Goal: Task Accomplishment & Management: Complete application form

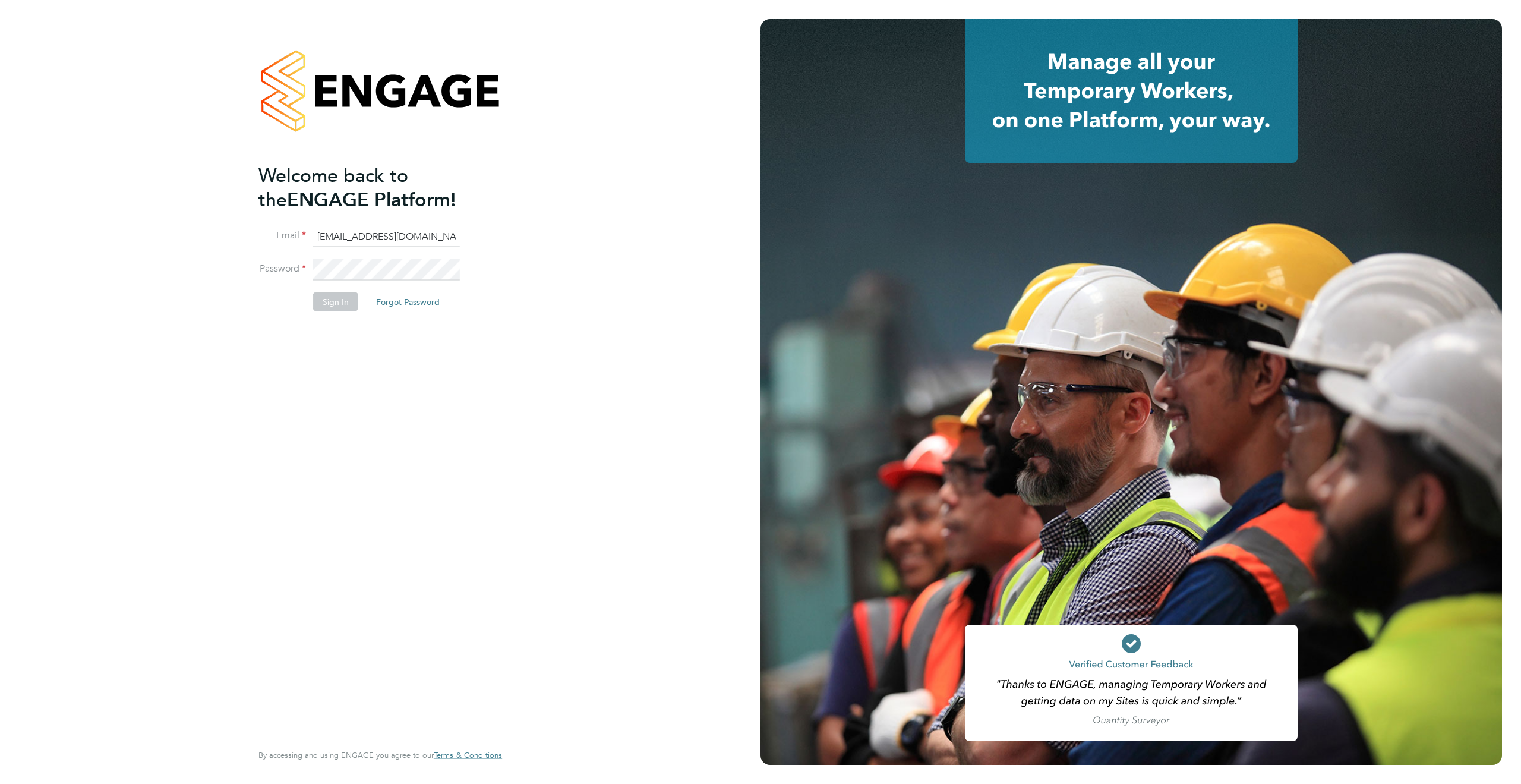
type input "[EMAIL_ADDRESS][DOMAIN_NAME]"
click at [331, 295] on button "Sign In" at bounding box center [336, 301] width 45 height 19
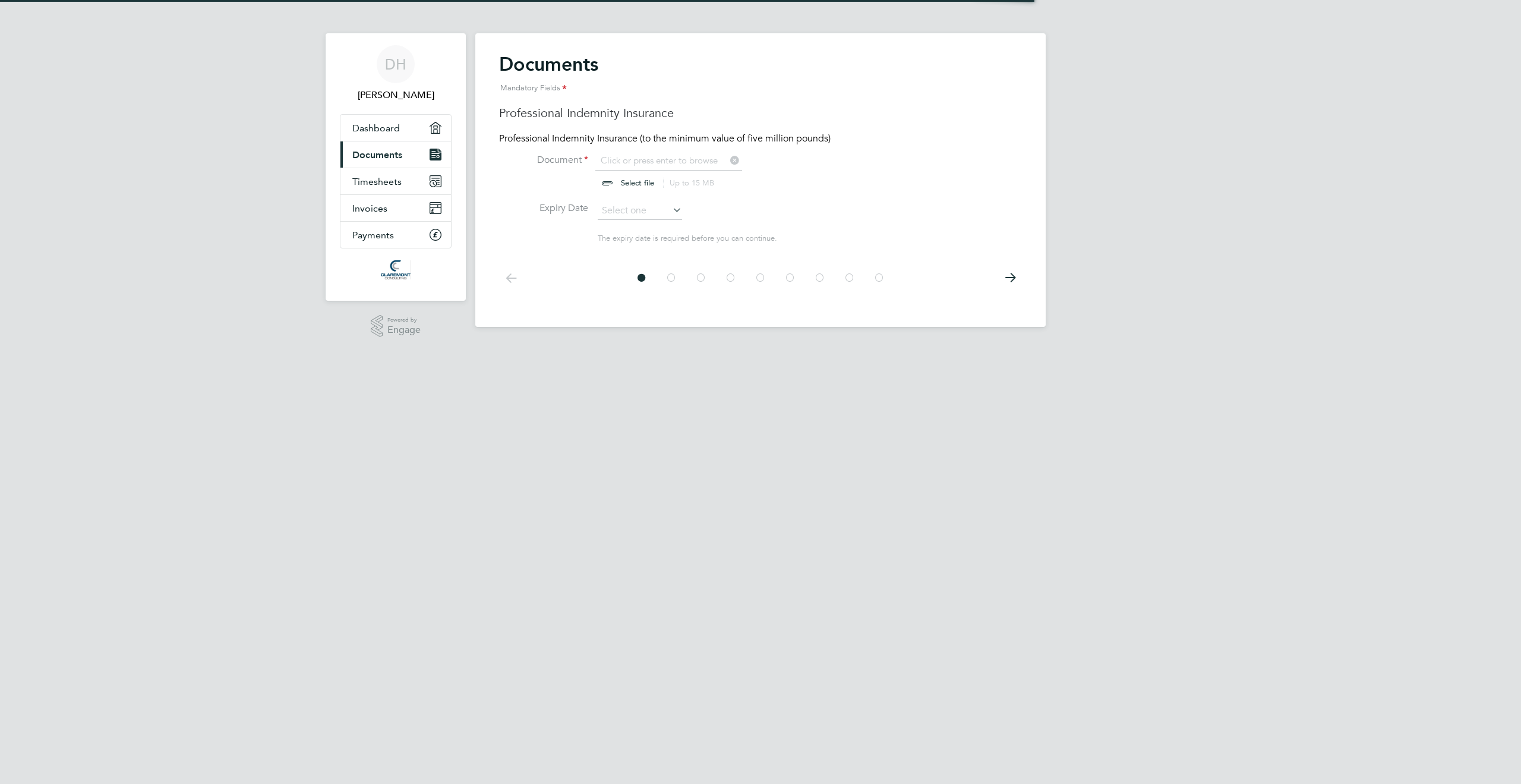
scroll to position [16, 147]
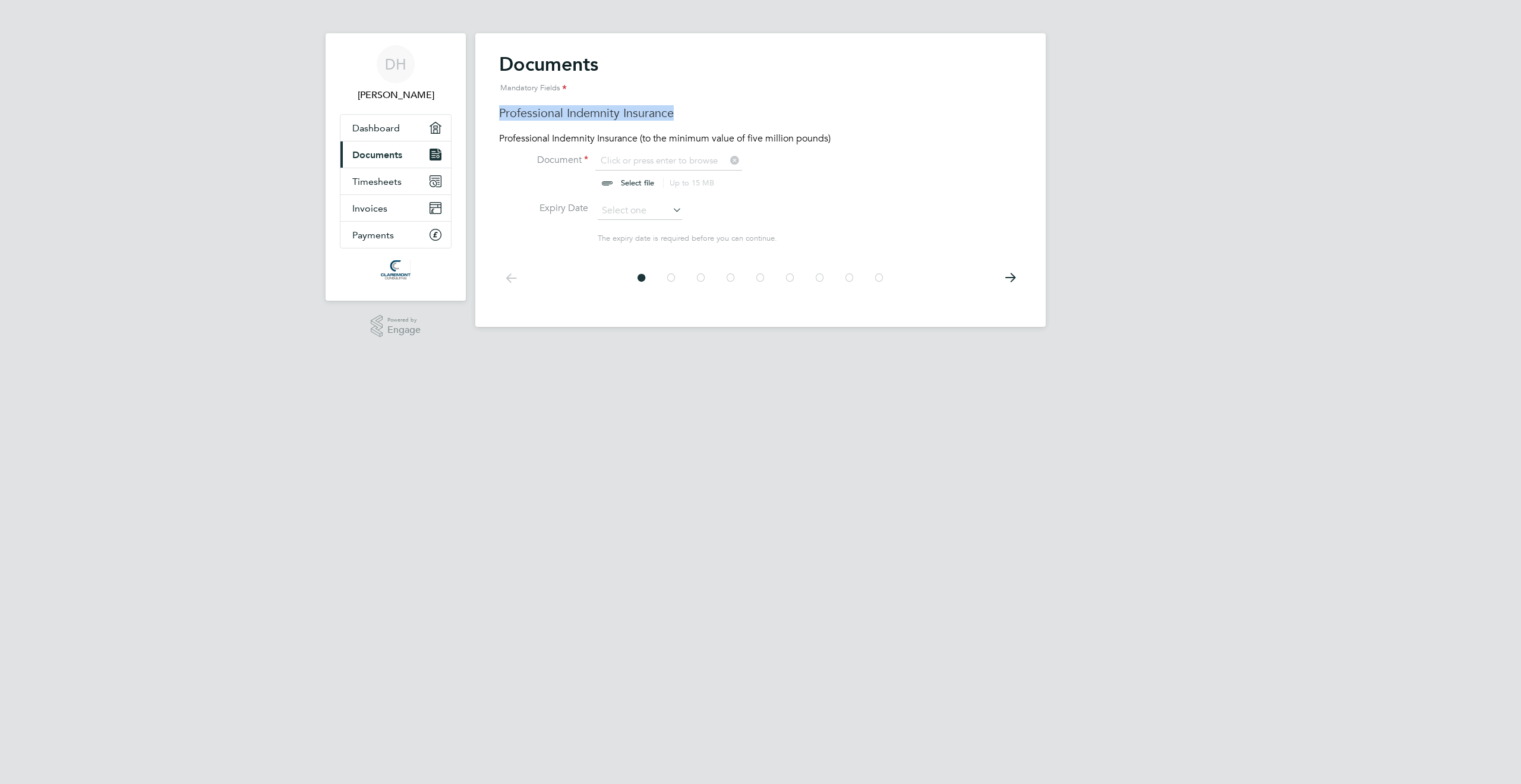
drag, startPoint x: 683, startPoint y: 119, endPoint x: 500, endPoint y: 106, distance: 183.5
click at [500, 106] on h3 "Professional Indemnity Insurance" at bounding box center [760, 113] width 523 height 16
copy h3 "Professional Indemnity Insurance"
click at [677, 161] on input "file" at bounding box center [649, 172] width 187 height 35
click at [628, 183] on input "file" at bounding box center [649, 172] width 187 height 35
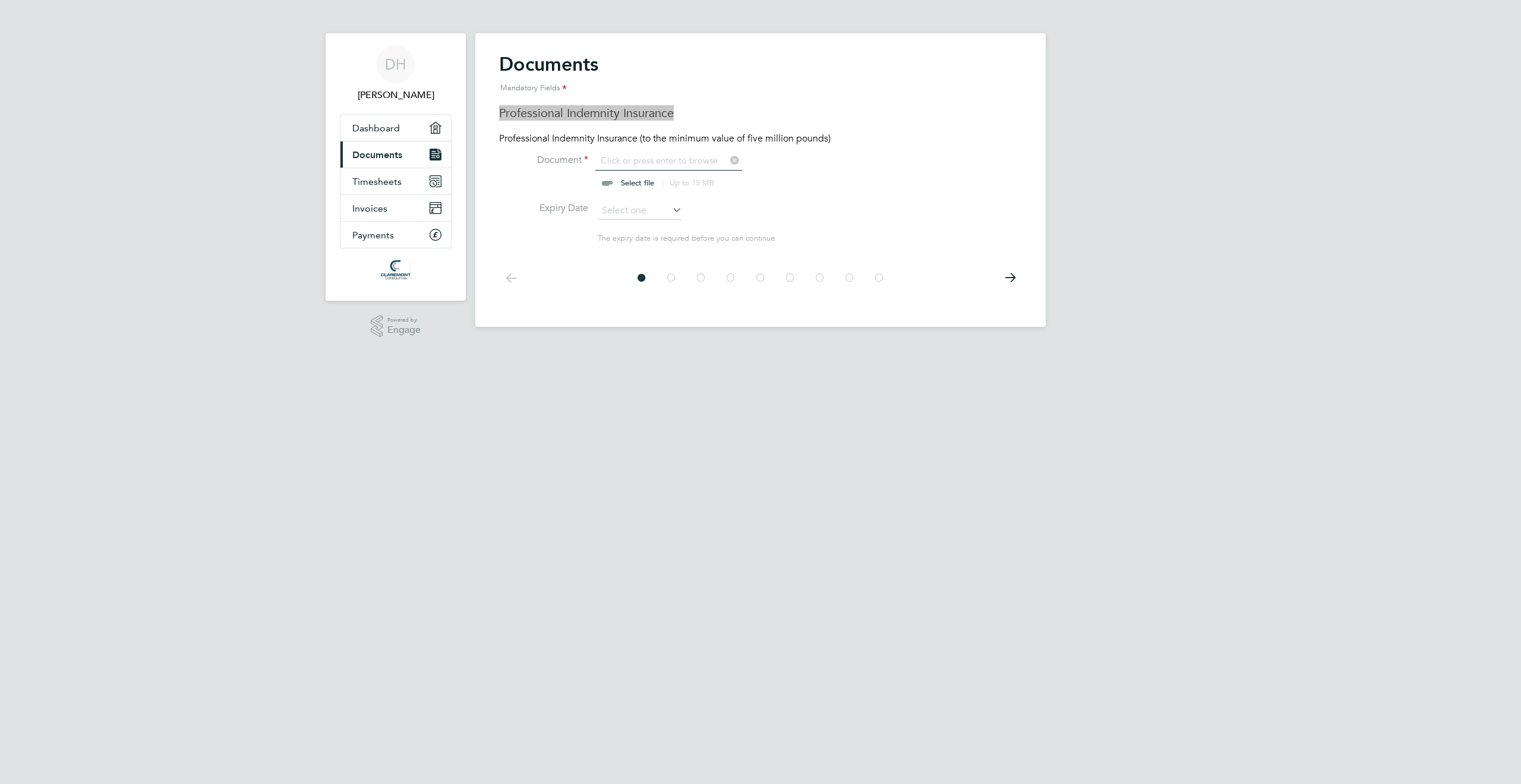
type input "C:\fakepath\Policy Schedule - KCI-25-28563.pdf"
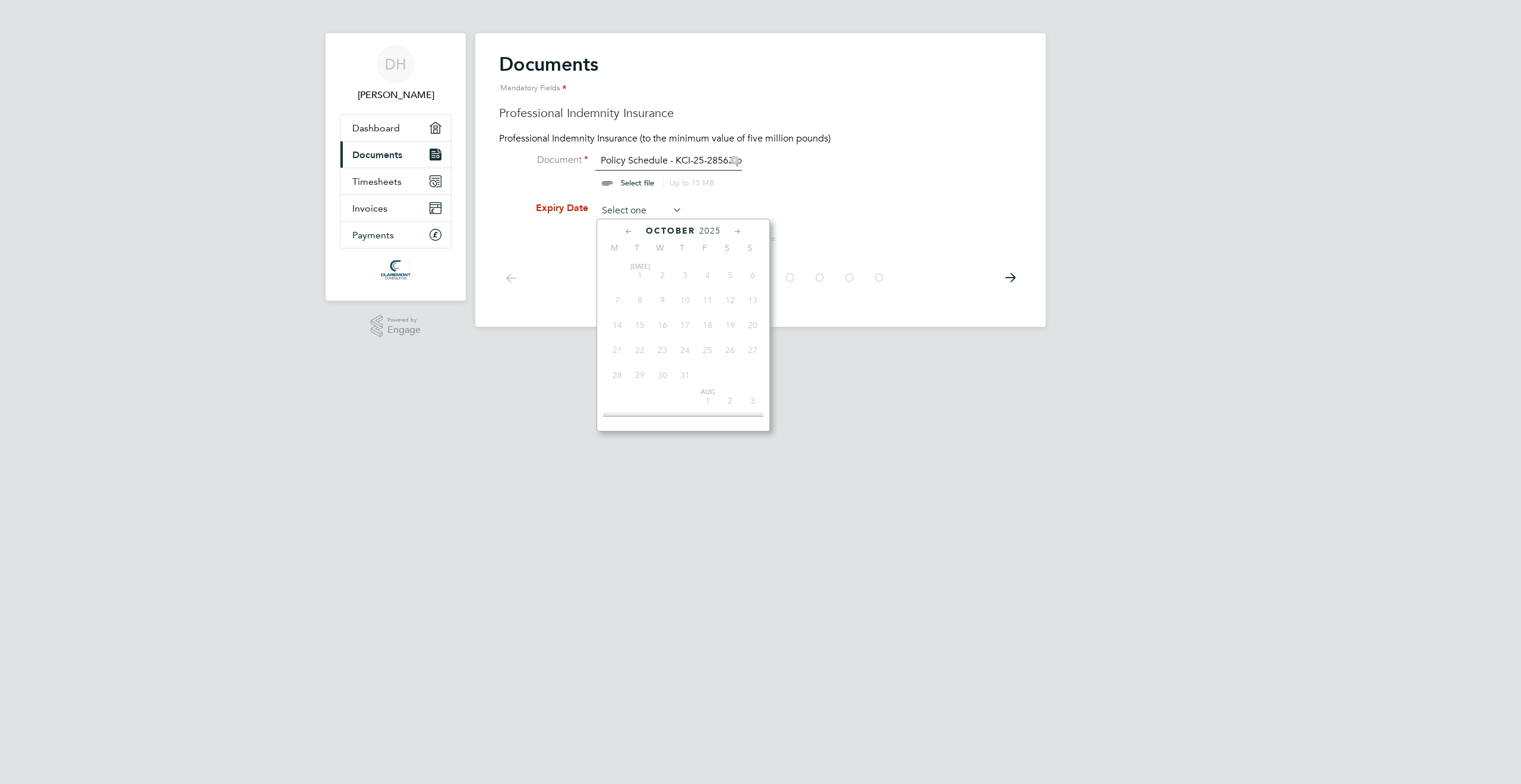
click at [618, 211] on input at bounding box center [640, 211] width 84 height 18
click at [736, 228] on icon at bounding box center [737, 231] width 11 height 13
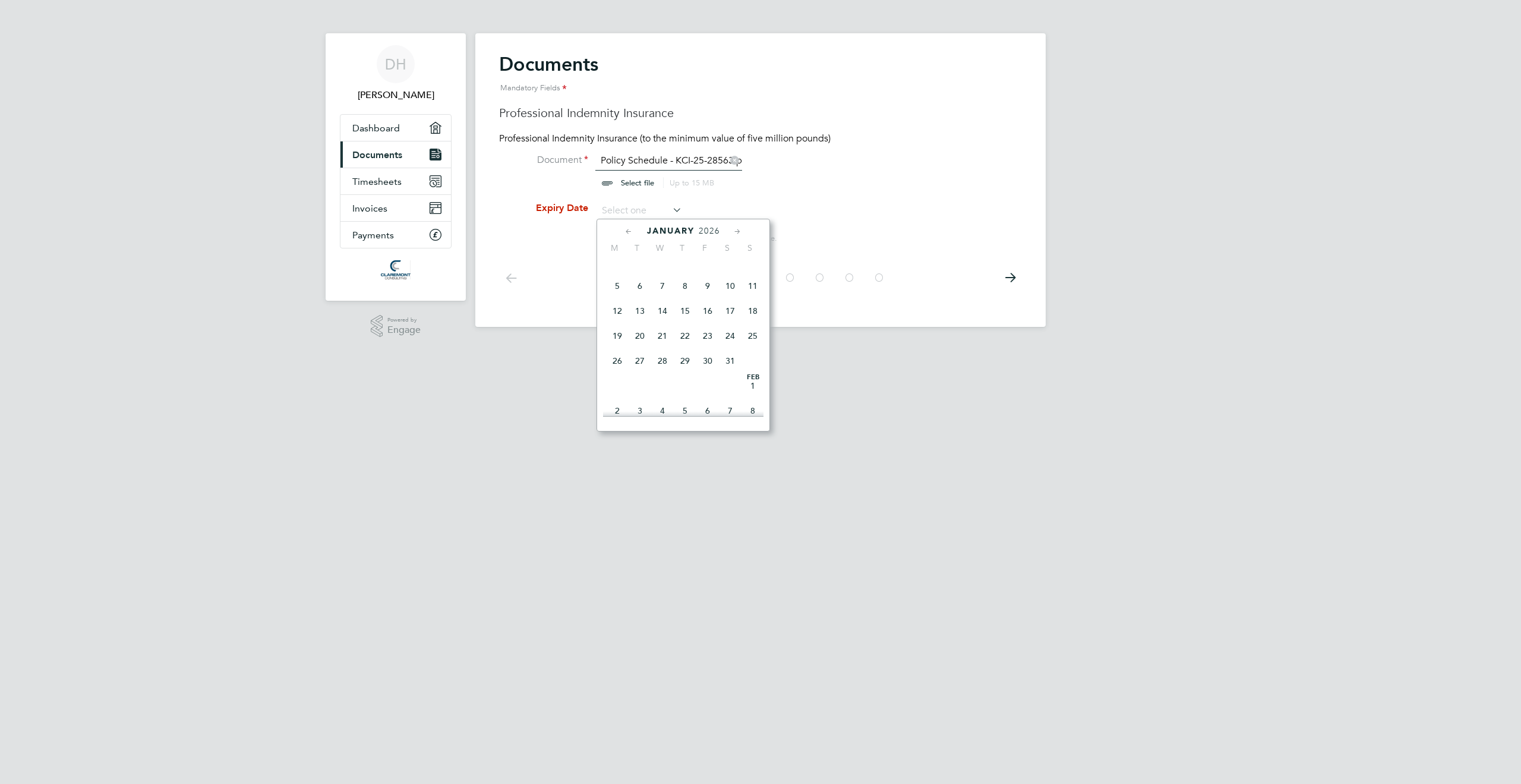
click at [736, 228] on icon at bounding box center [737, 231] width 11 height 13
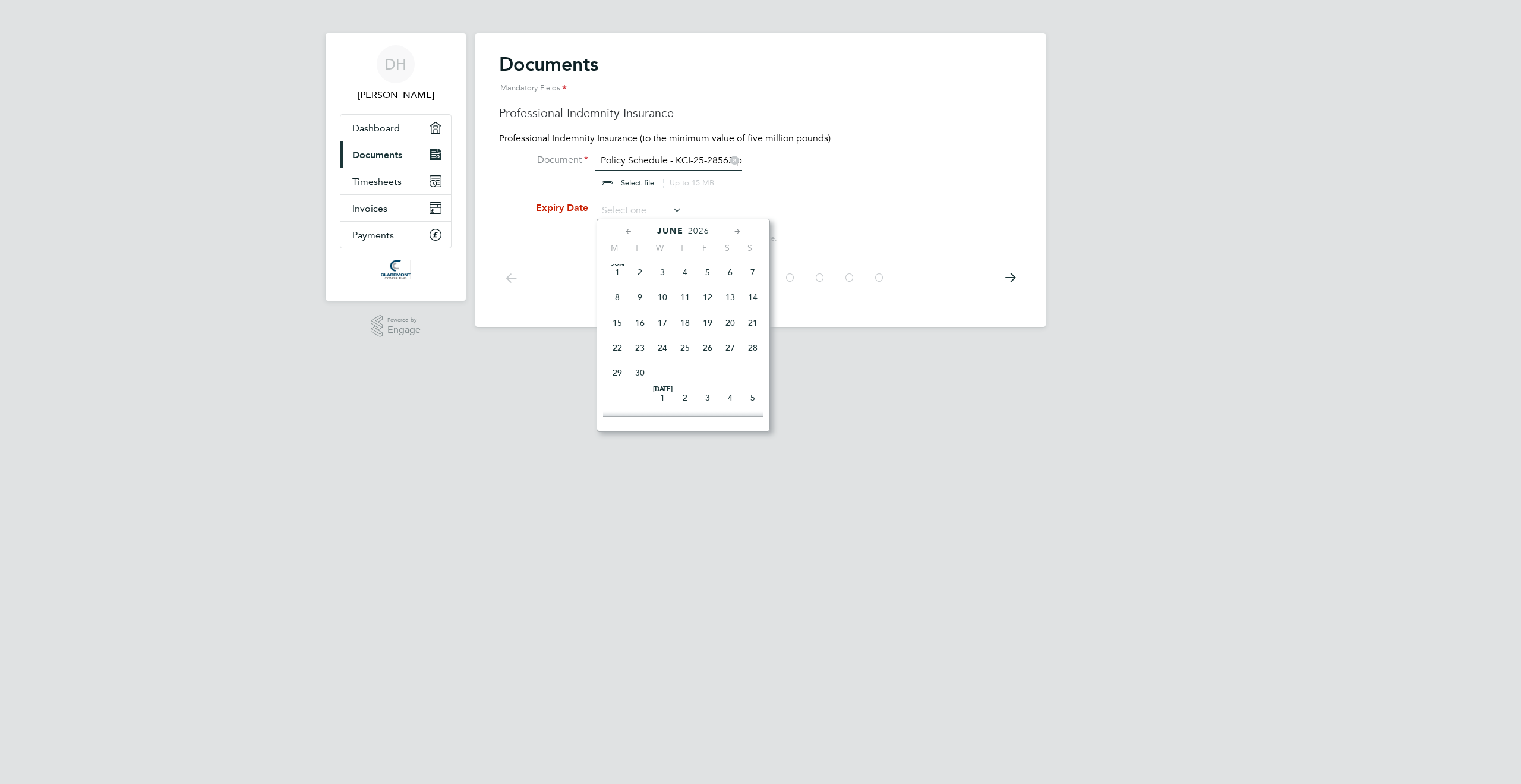
click at [736, 228] on icon at bounding box center [737, 231] width 11 height 13
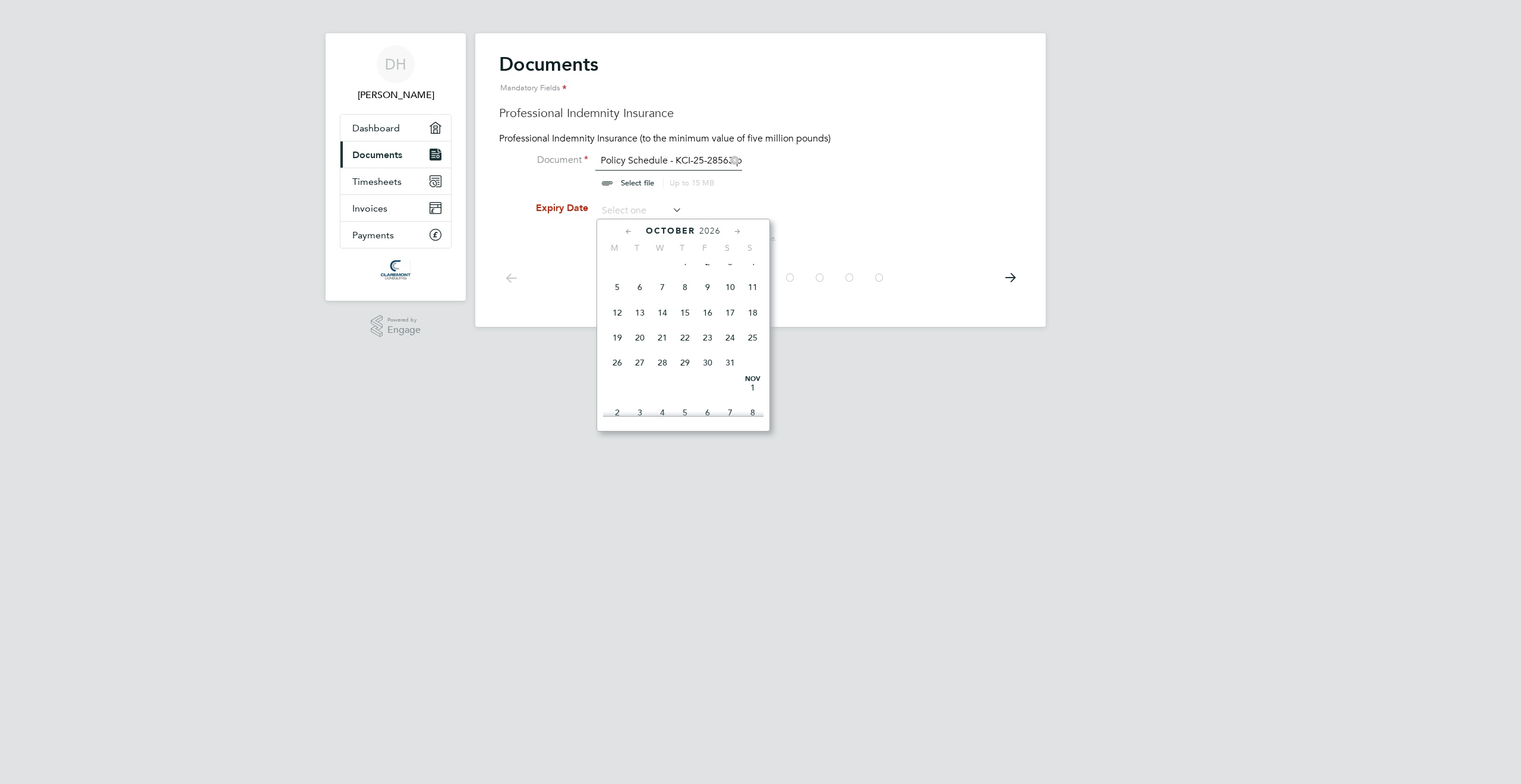
click at [616, 299] on span "5" at bounding box center [617, 287] width 23 height 23
type input "[DATE]"
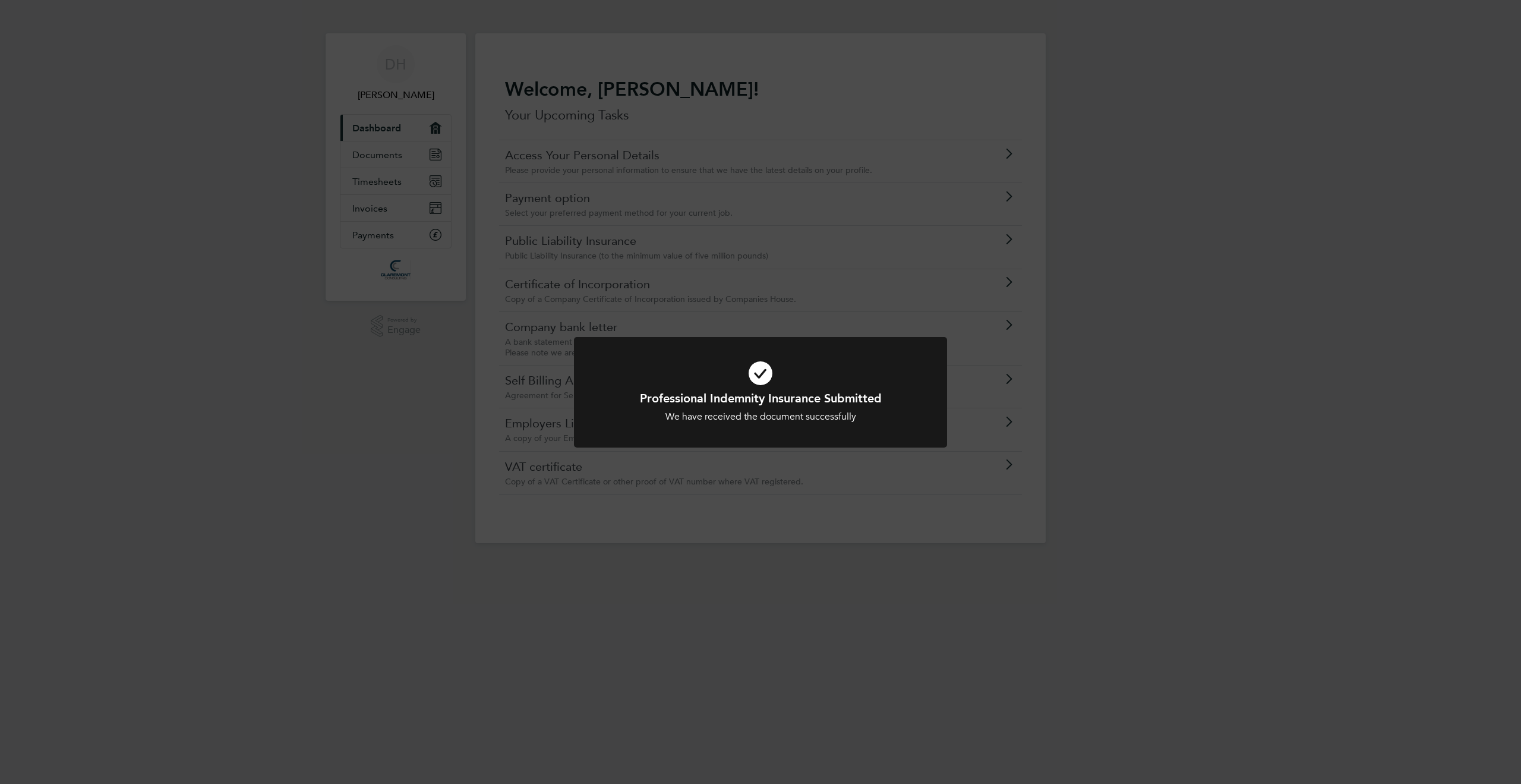
click at [1157, 200] on div "Professional Indemnity Insurance Submitted We have received the document succes…" at bounding box center [760, 392] width 1521 height 784
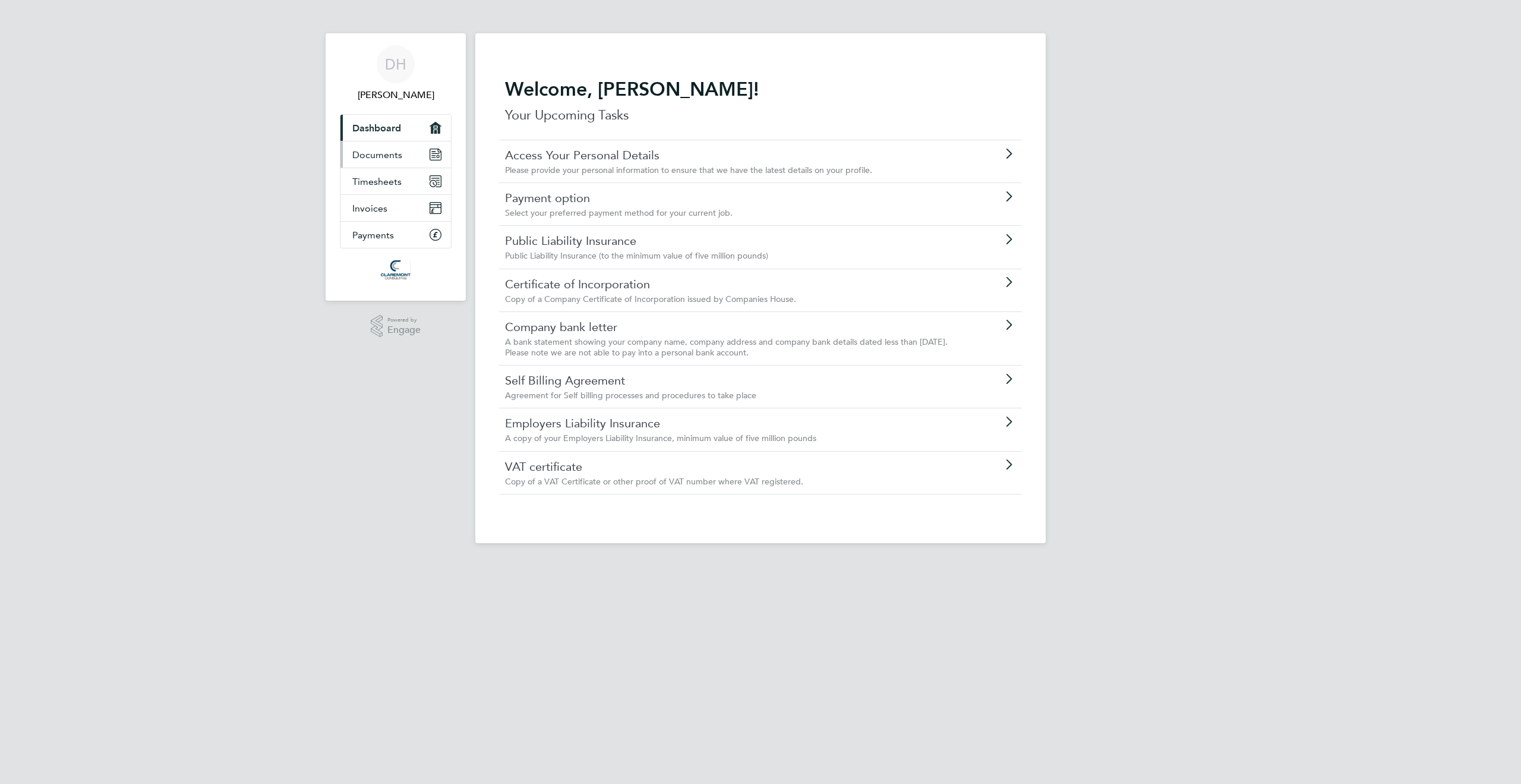
click at [371, 152] on span "Documents" at bounding box center [377, 154] width 50 height 11
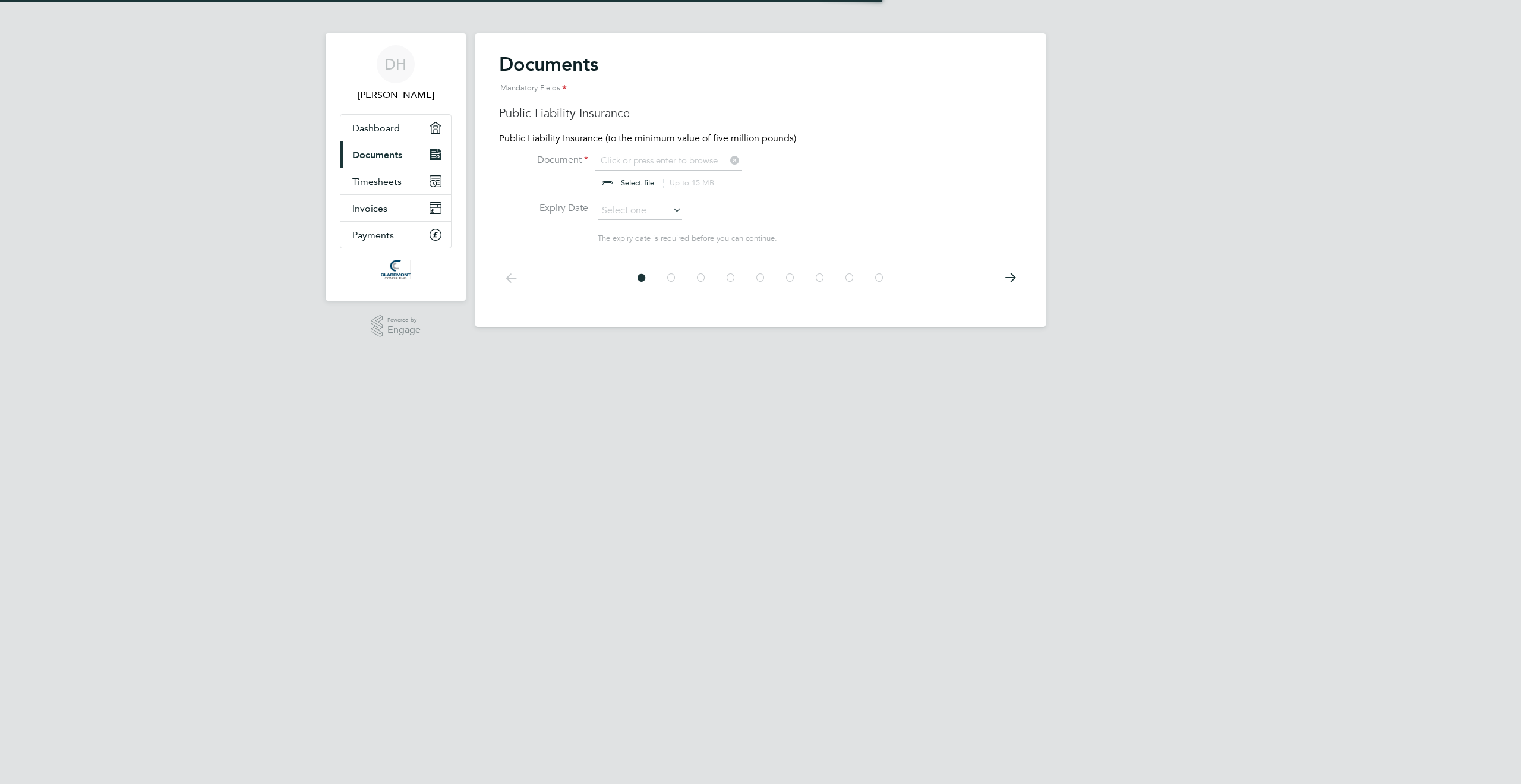
scroll to position [16, 147]
click at [645, 162] on input "file" at bounding box center [649, 172] width 187 height 35
type input "C:\fakepath\Policy Schedule - KCI-25-28563.pdf"
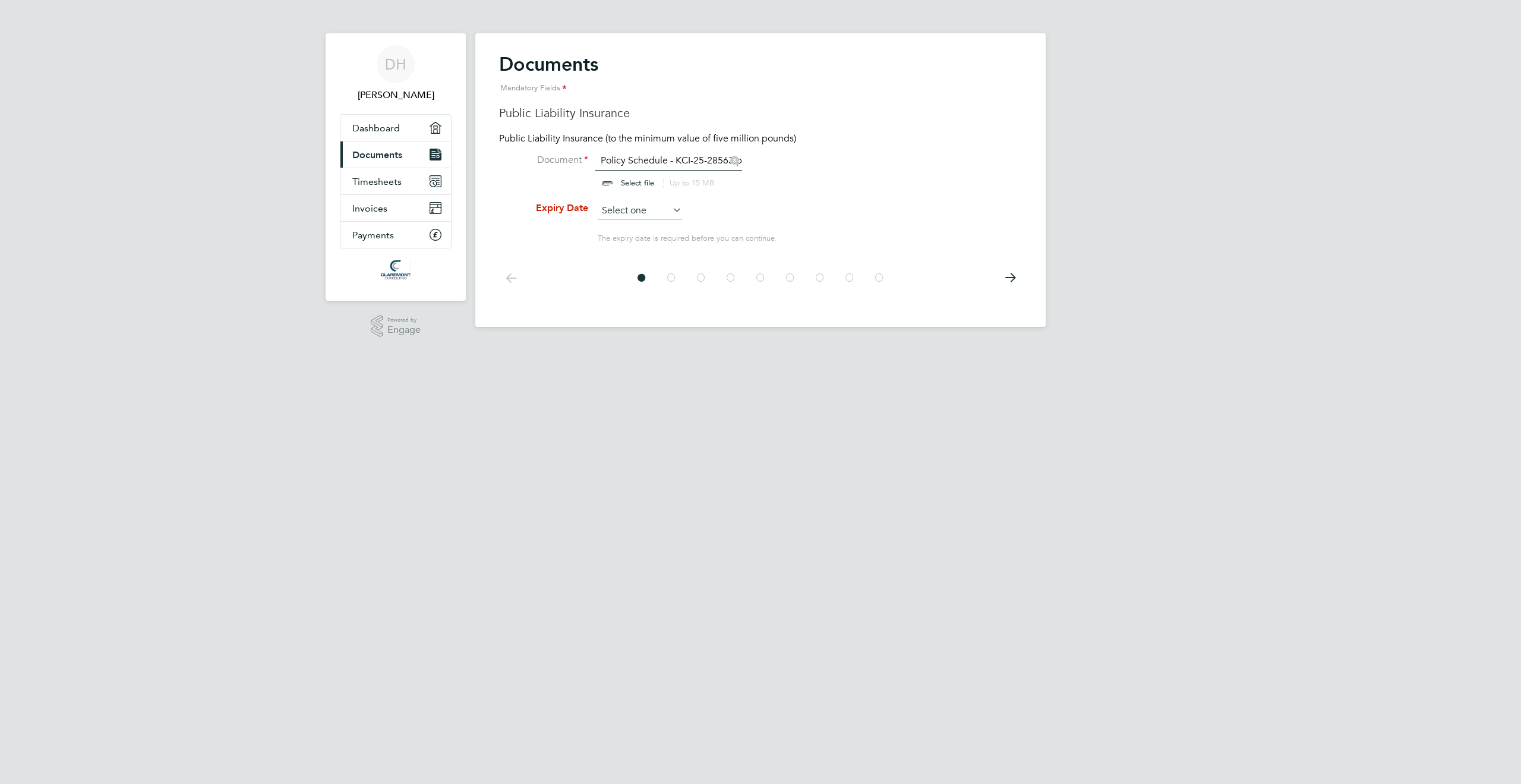
click at [628, 211] on input at bounding box center [640, 211] width 84 height 18
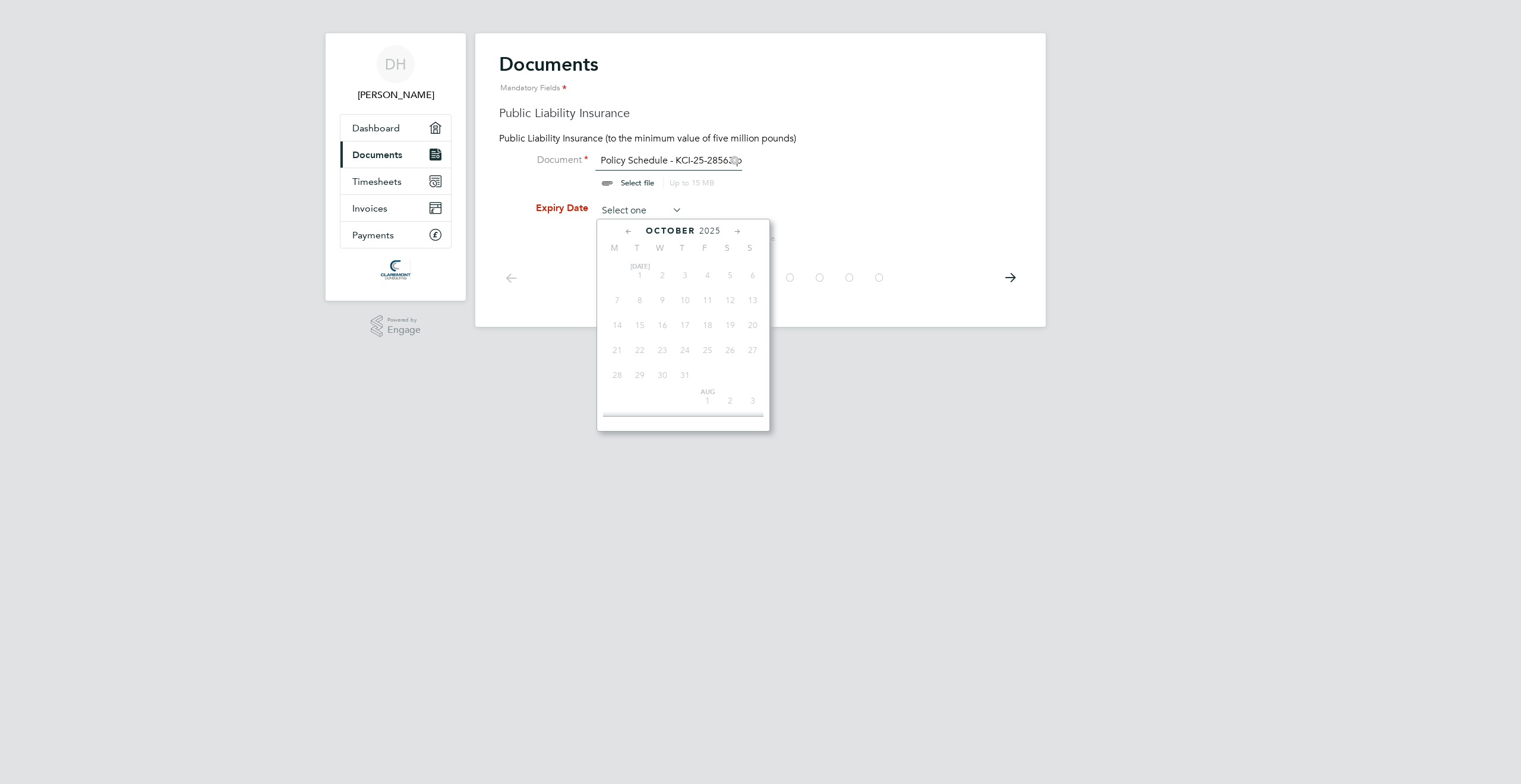
click at [628, 211] on input at bounding box center [640, 211] width 84 height 18
click at [732, 237] on icon at bounding box center [737, 231] width 11 height 13
click at [736, 232] on icon at bounding box center [737, 231] width 11 height 13
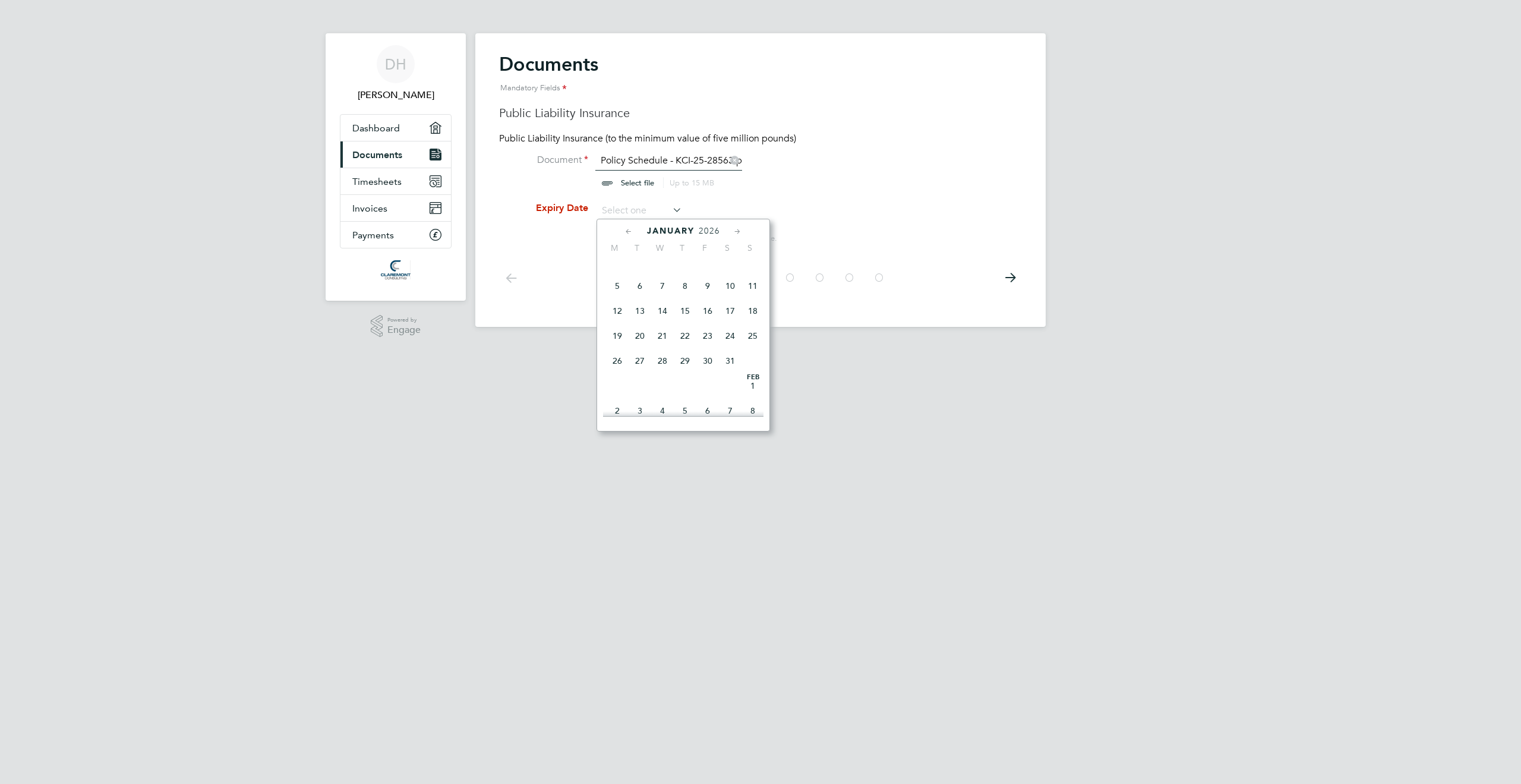
click at [736, 232] on icon at bounding box center [737, 231] width 11 height 13
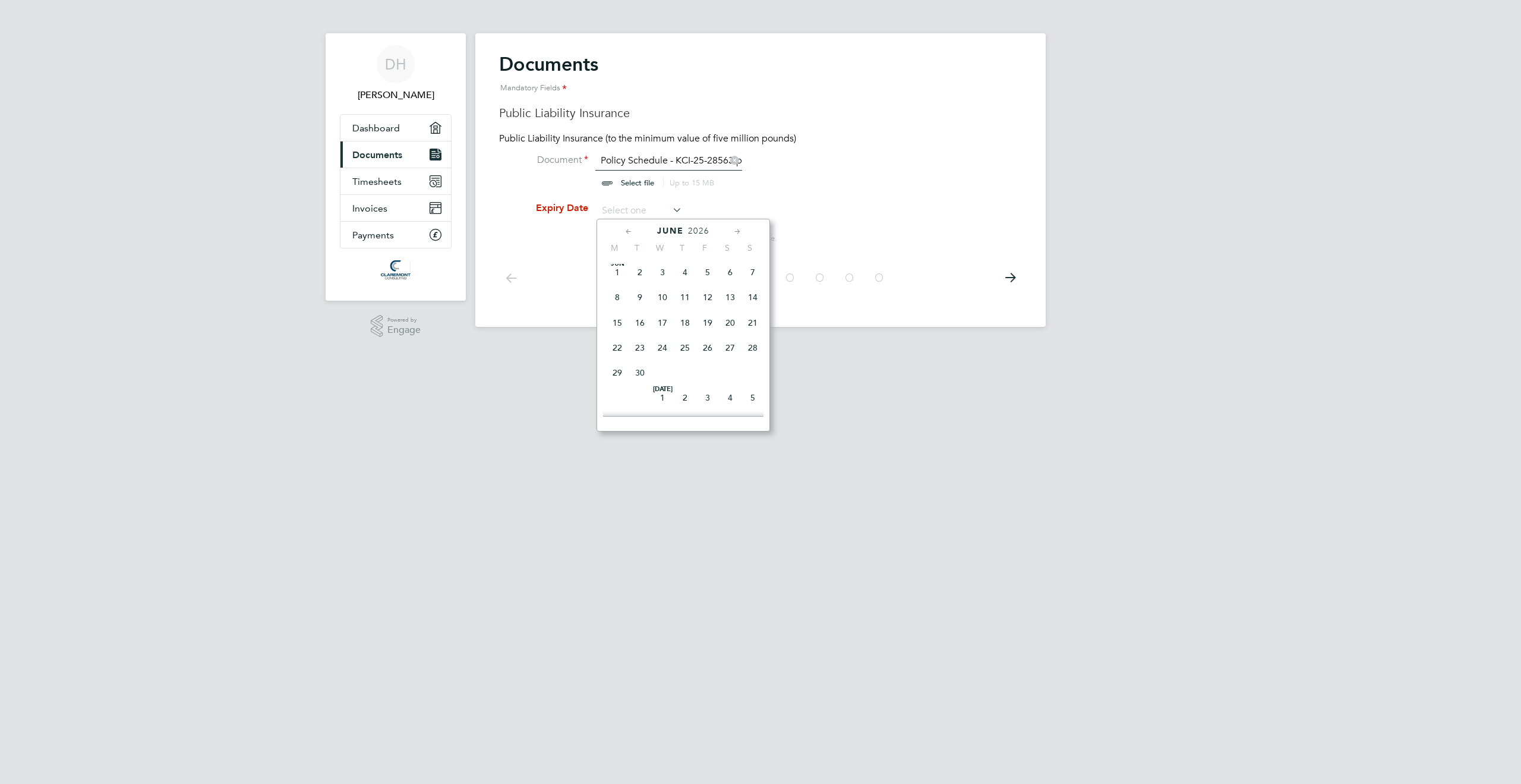
click at [736, 232] on icon at bounding box center [737, 231] width 11 height 13
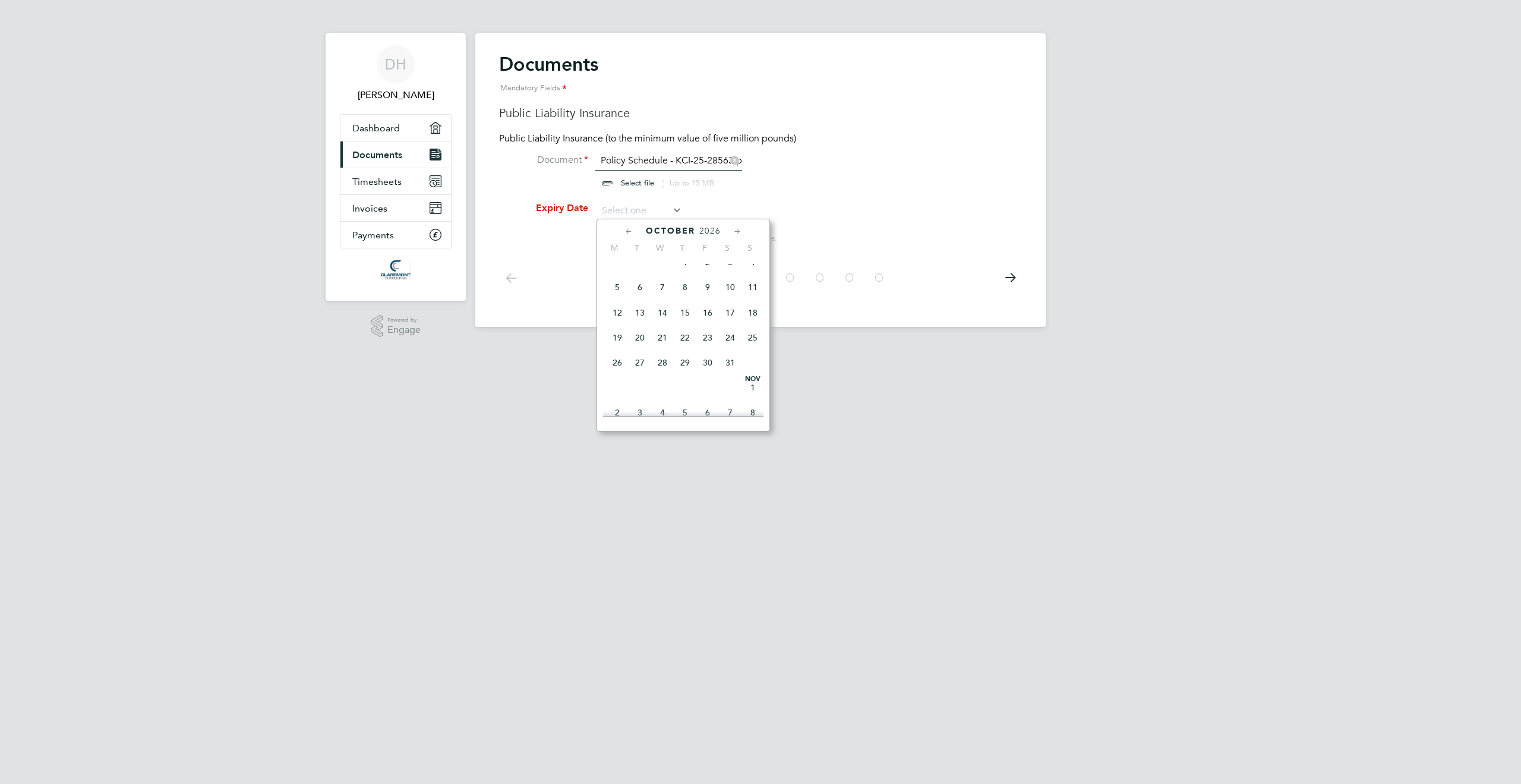
click at [618, 299] on span "5" at bounding box center [617, 287] width 23 height 23
type input "[DATE]"
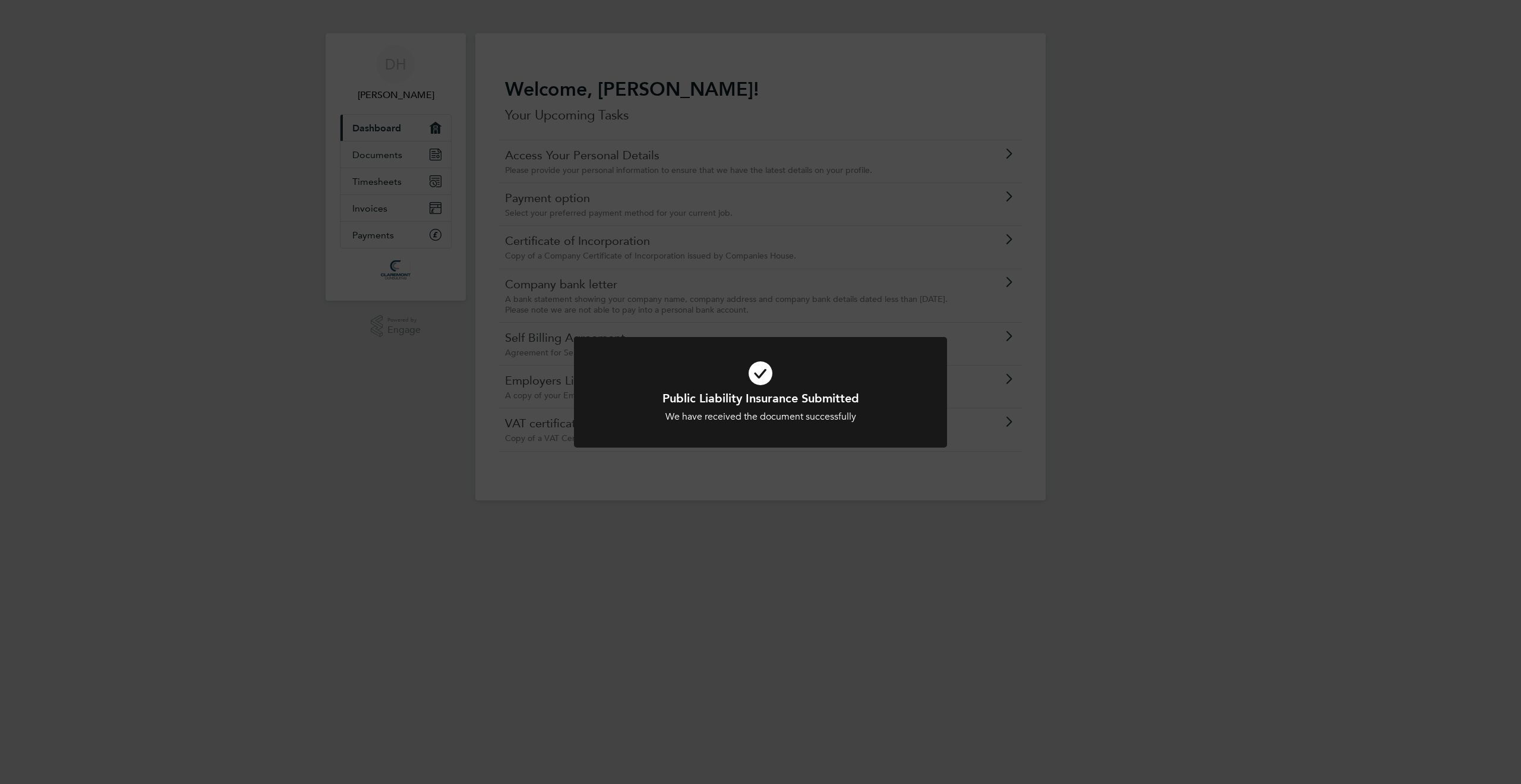
click at [376, 154] on div "Public Liability Insurance Submitted We have received the document successfully…" at bounding box center [760, 392] width 1521 height 784
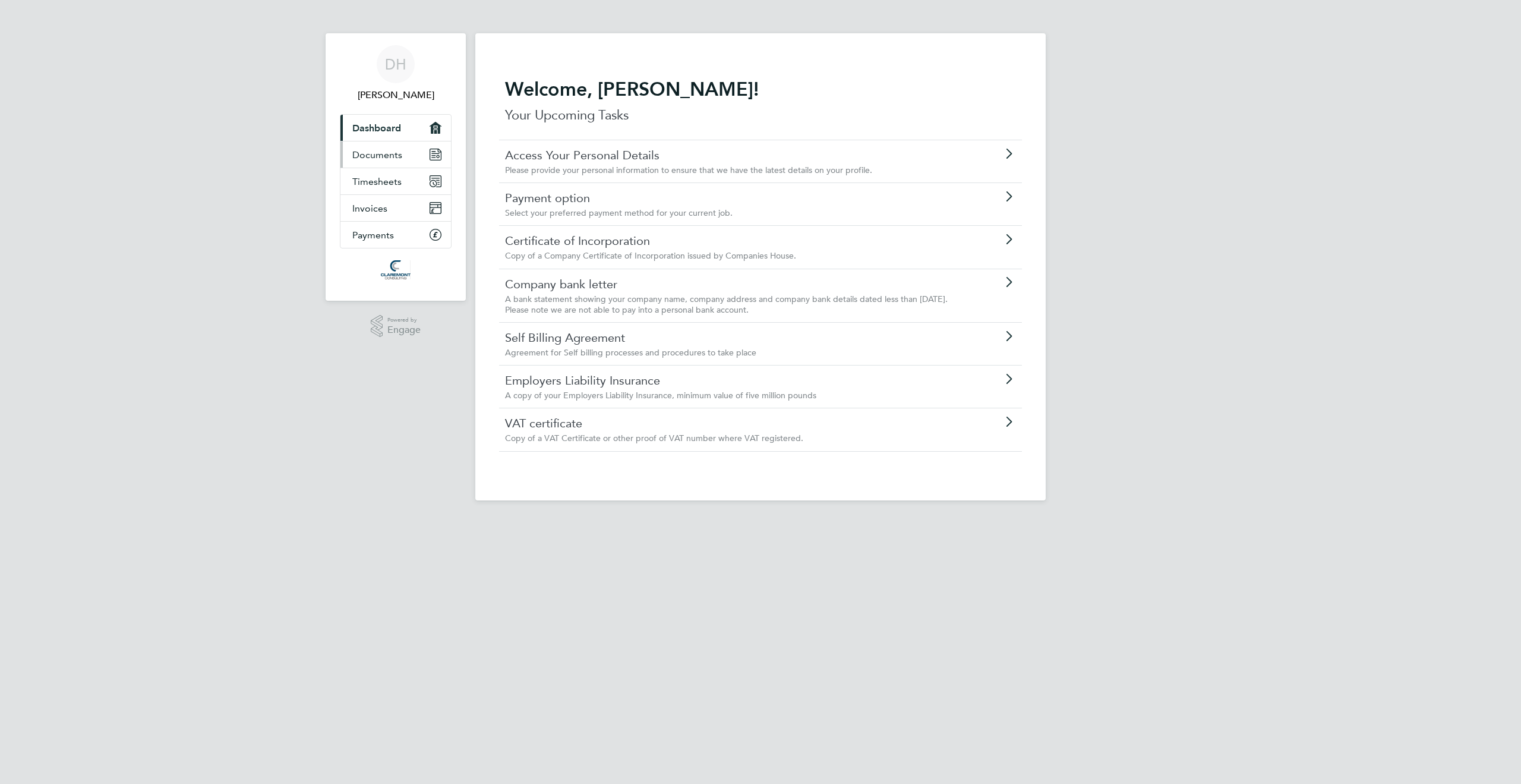
click at [376, 154] on span "Documents" at bounding box center [377, 154] width 50 height 11
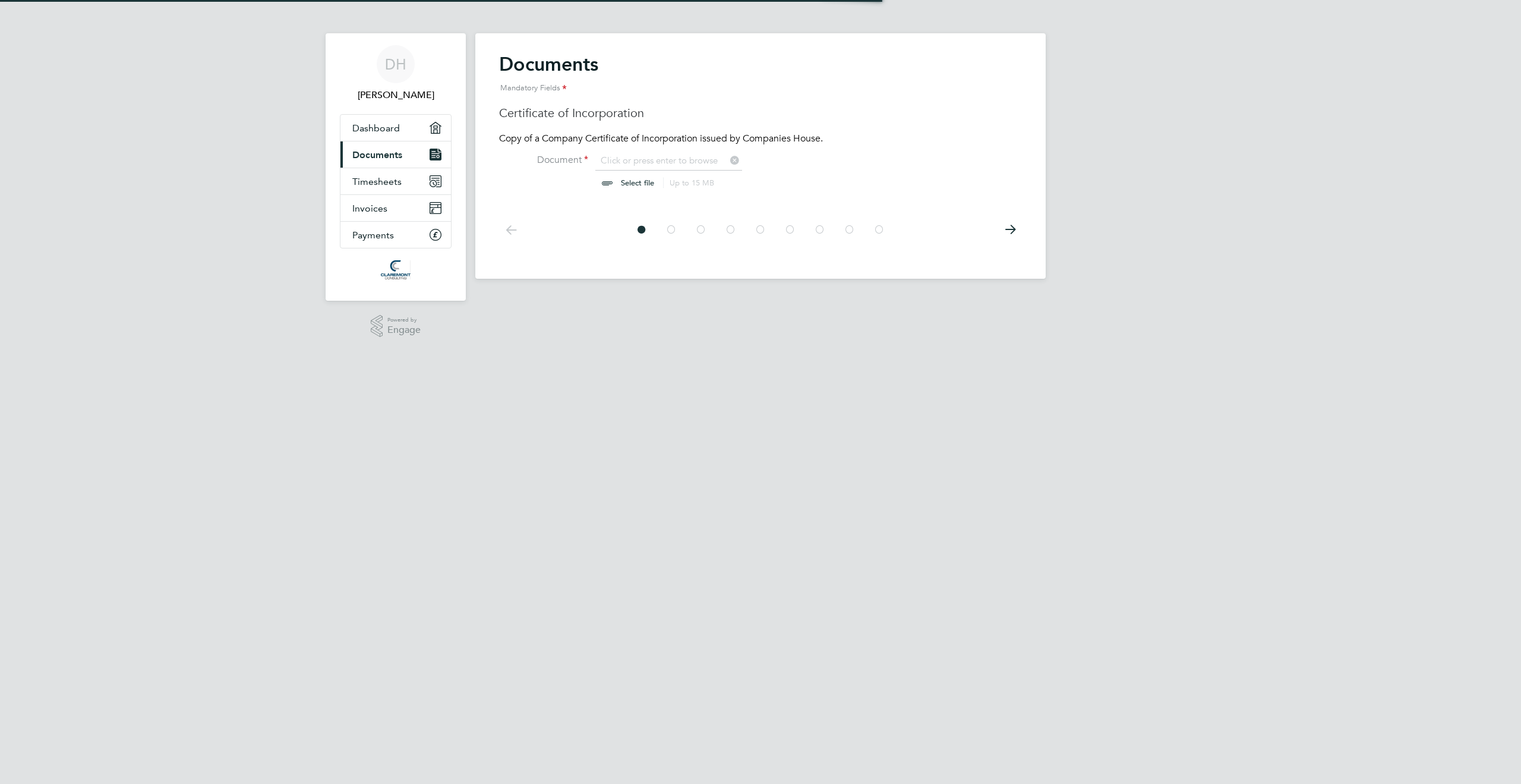
scroll to position [16, 147]
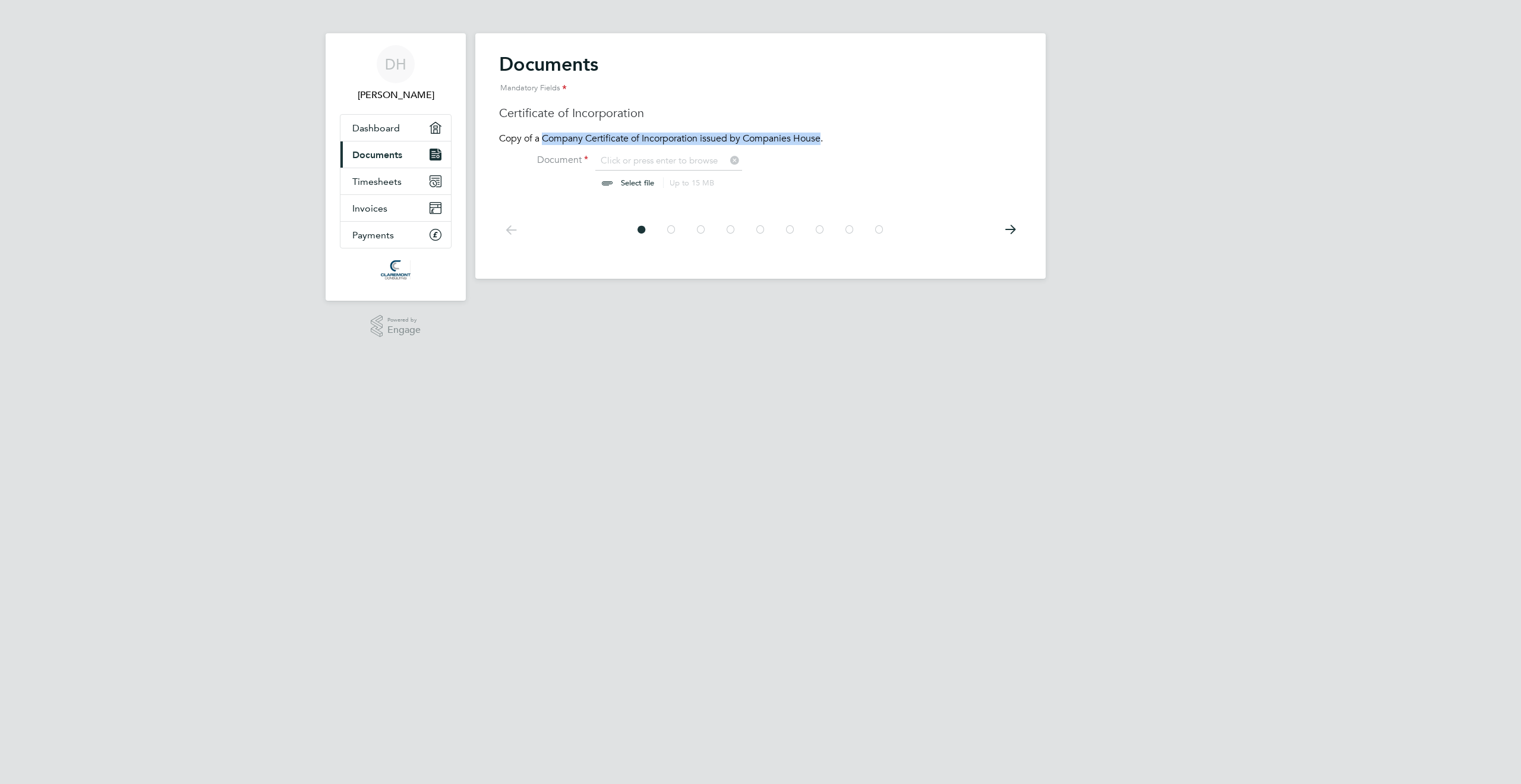
drag, startPoint x: 548, startPoint y: 135, endPoint x: 823, endPoint y: 140, distance: 275.0
click at [823, 140] on p "Copy of a Company Certificate of Incorporation issued by Companies House." at bounding box center [760, 139] width 523 height 13
copy p "Company Certificate of Incorporation issued by Companies House"
click at [691, 157] on input "file" at bounding box center [649, 172] width 187 height 35
type input "C:\fakepath\Certificate of Incorporation_Daniel_Horner_Ltd.pdf"
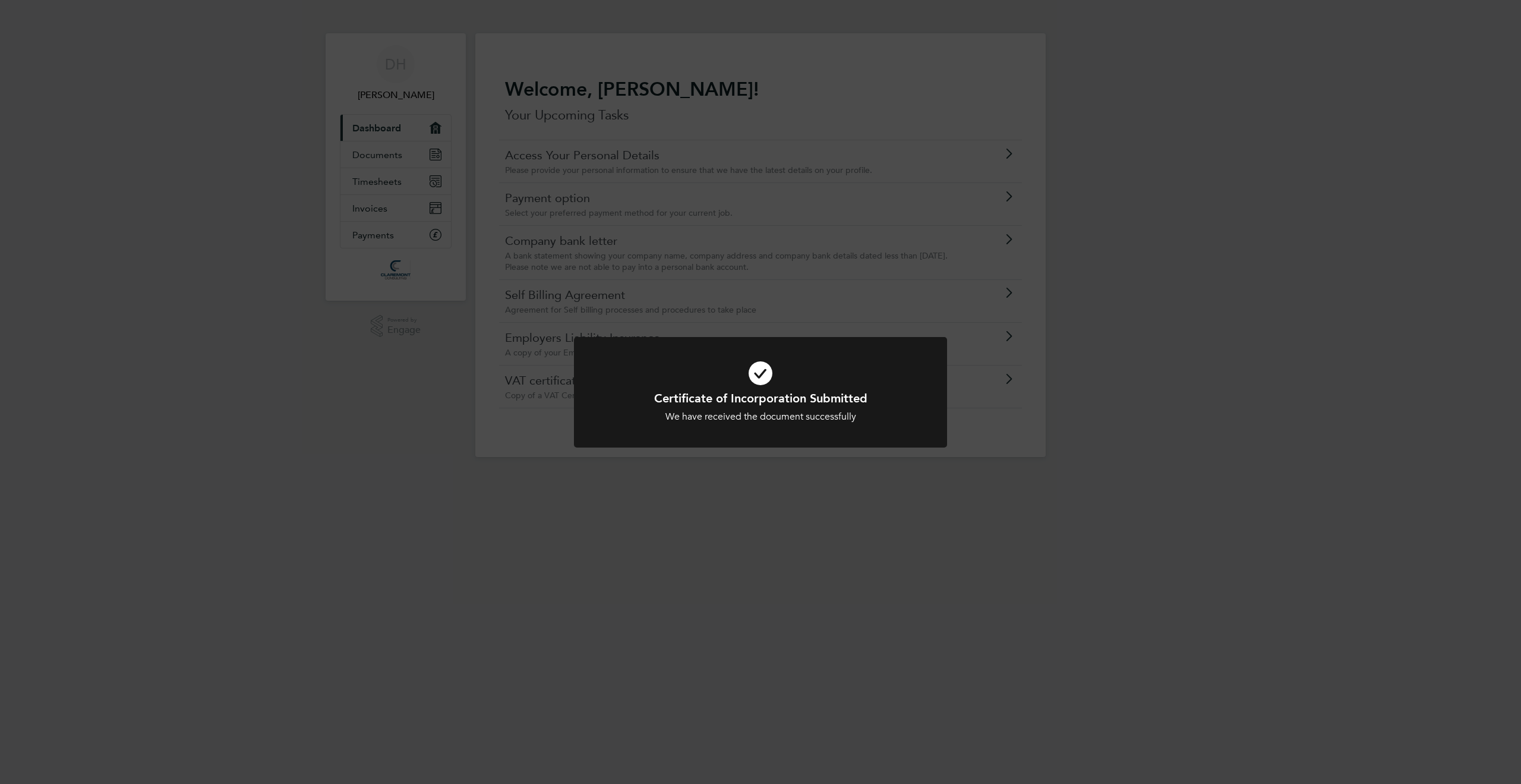
click at [394, 149] on div "Certificate of Incorporation Submitted We have received the document successful…" at bounding box center [760, 392] width 1521 height 784
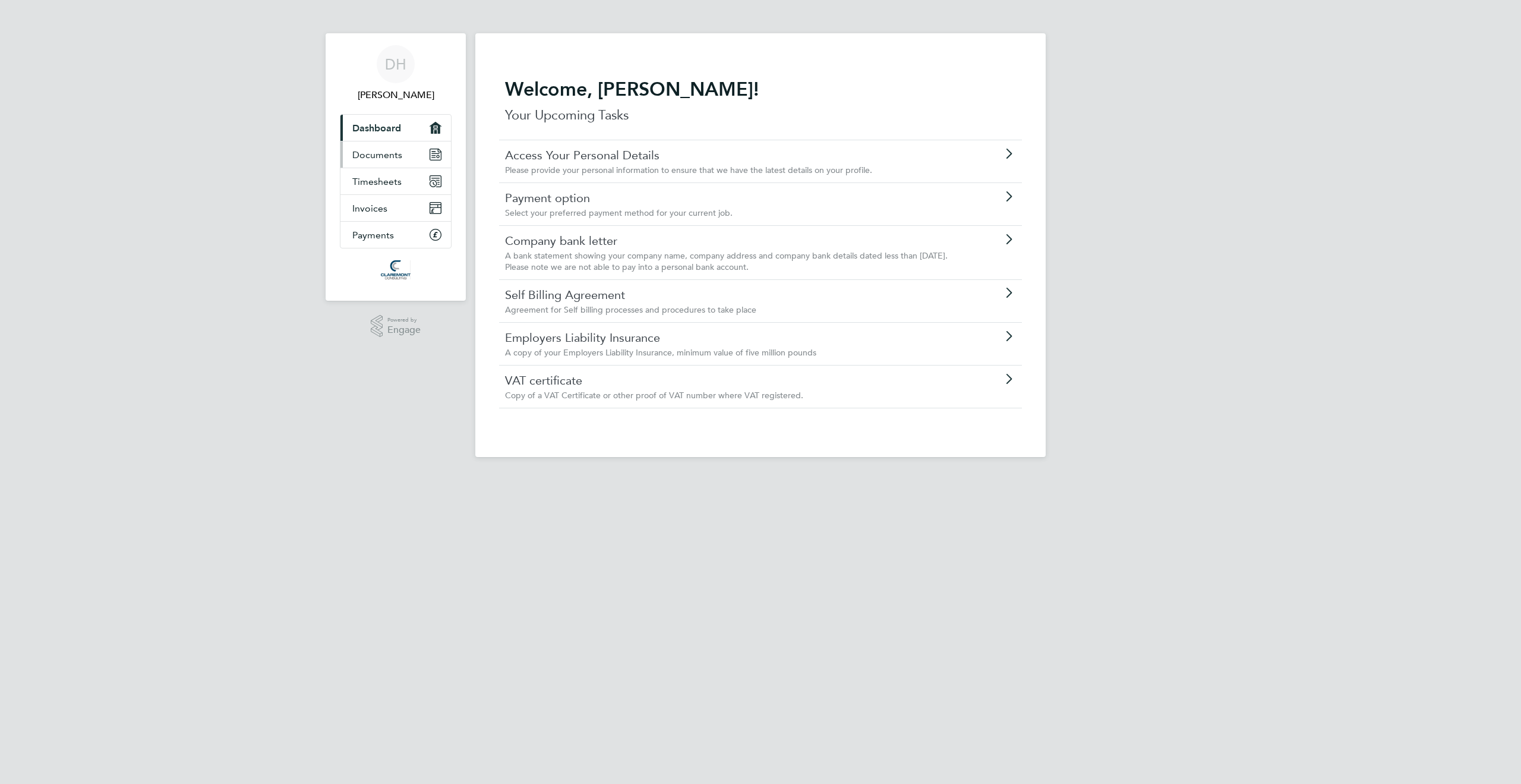
click at [383, 157] on span "Documents" at bounding box center [377, 154] width 50 height 11
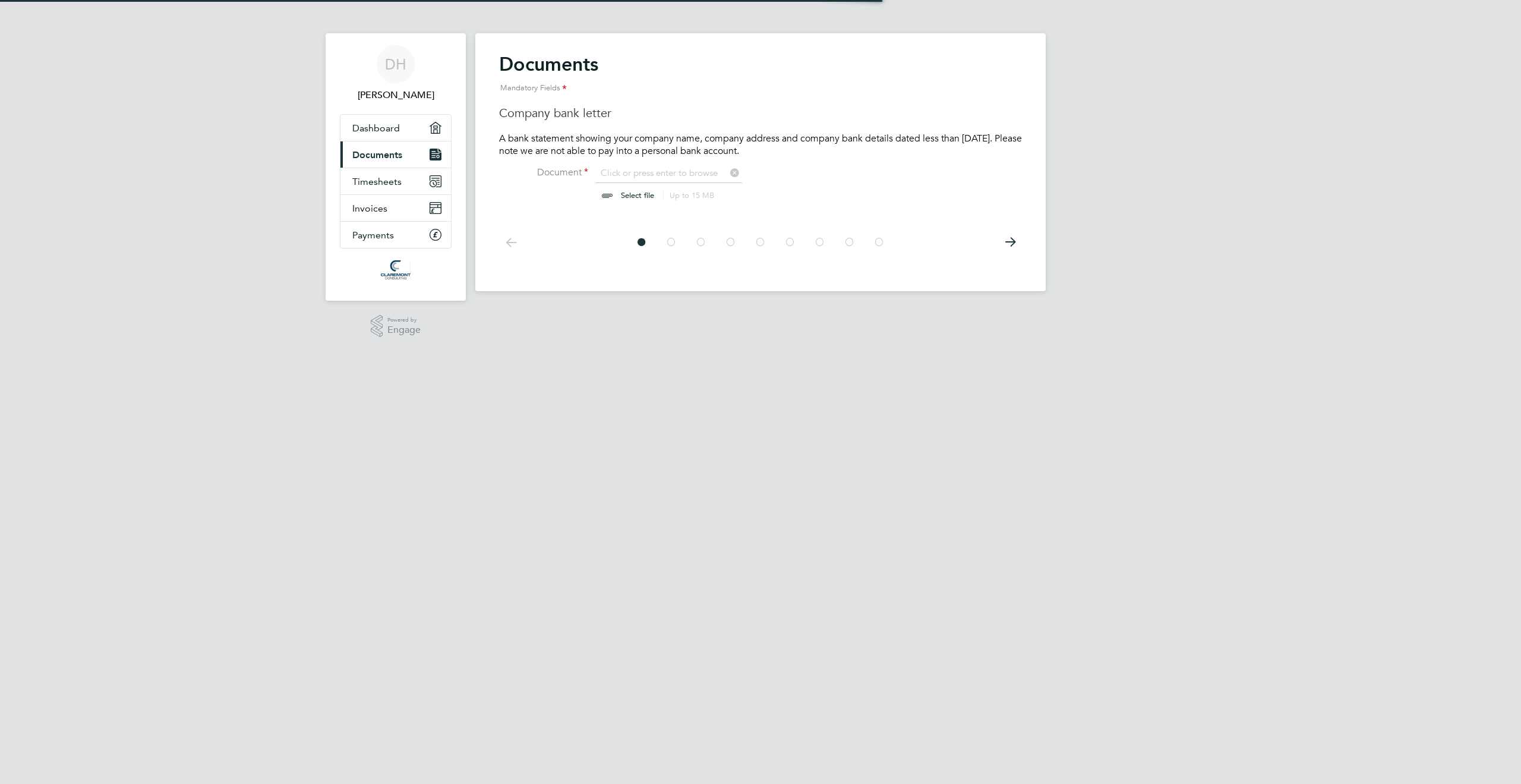
scroll to position [16, 147]
click at [1016, 234] on icon at bounding box center [1010, 242] width 24 height 27
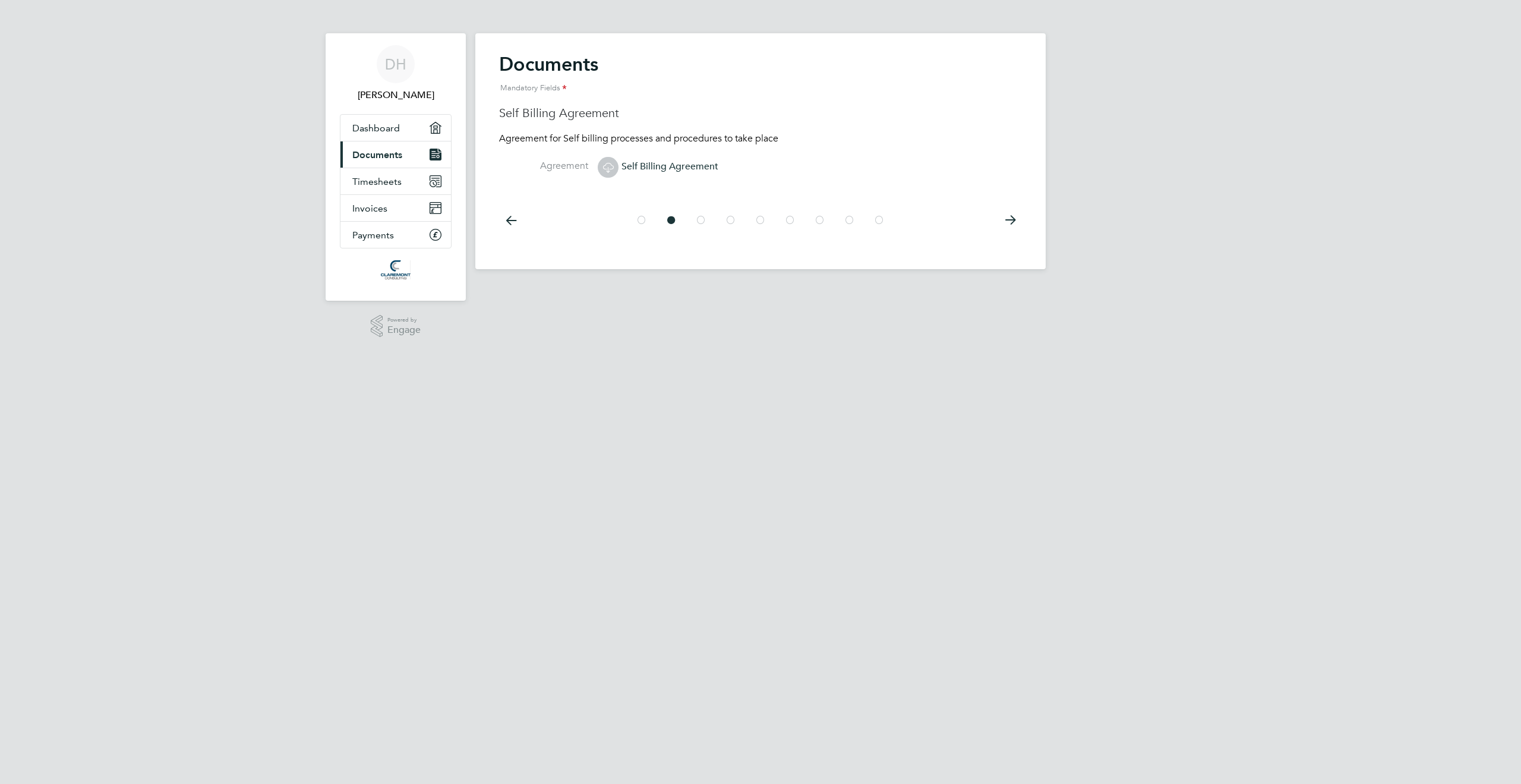
click at [607, 163] on icon at bounding box center [607, 167] width 15 height 15
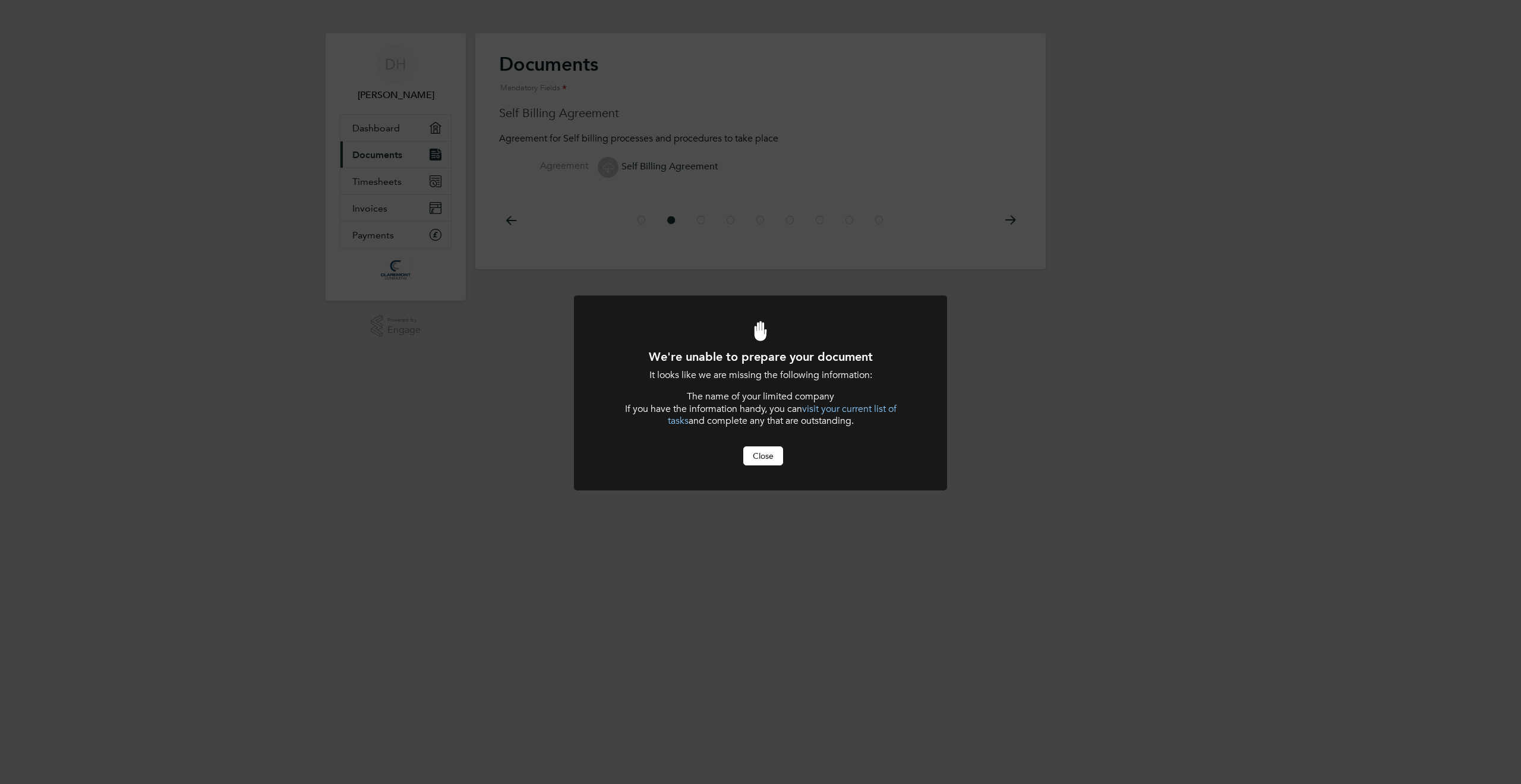
click at [755, 451] on button "Close" at bounding box center [763, 455] width 40 height 19
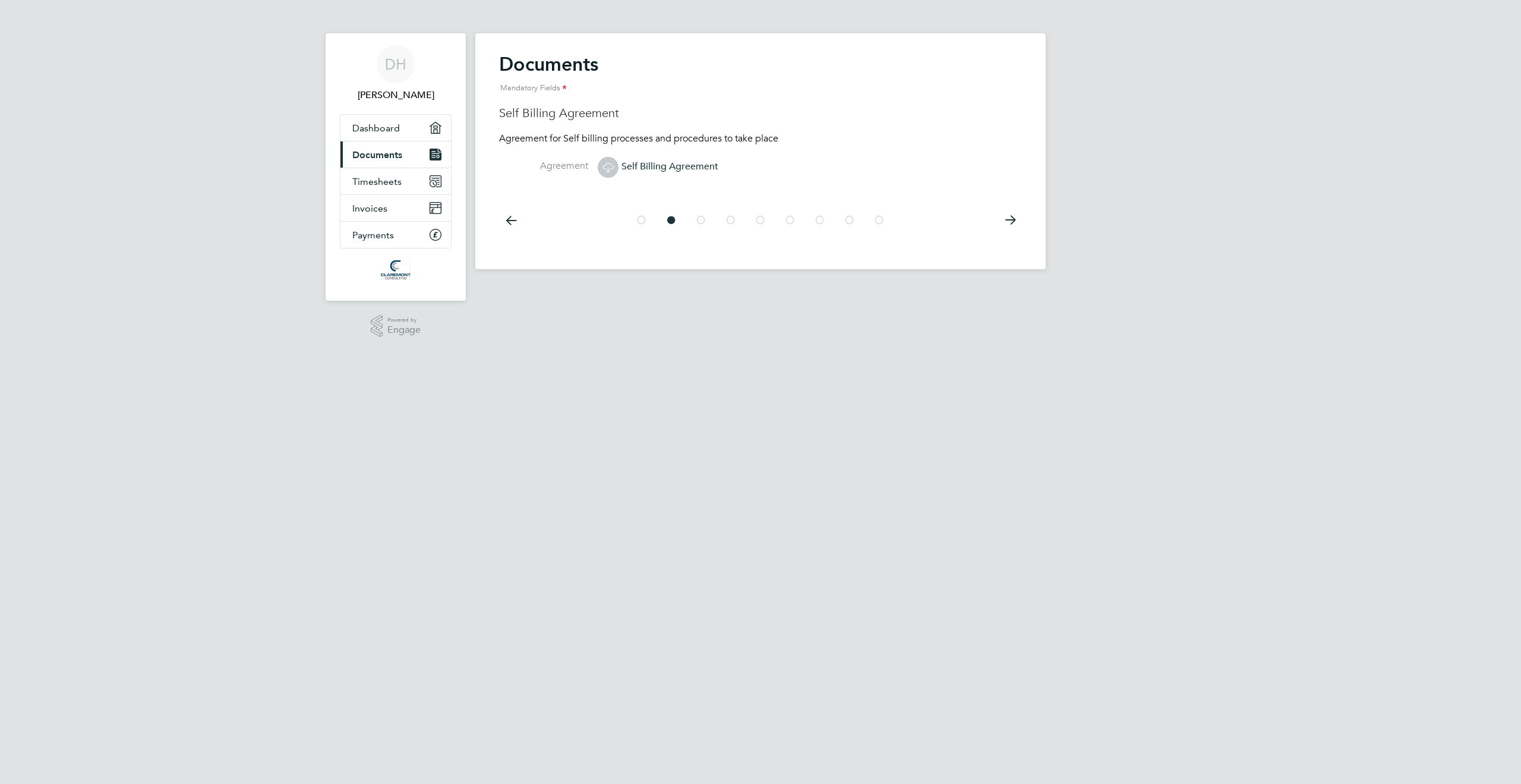
click at [498, 223] on div "Documents Mandatory Fields Company bank letter A bank statement showing your co…" at bounding box center [760, 151] width 571 height 236
click at [505, 220] on icon at bounding box center [511, 219] width 24 height 27
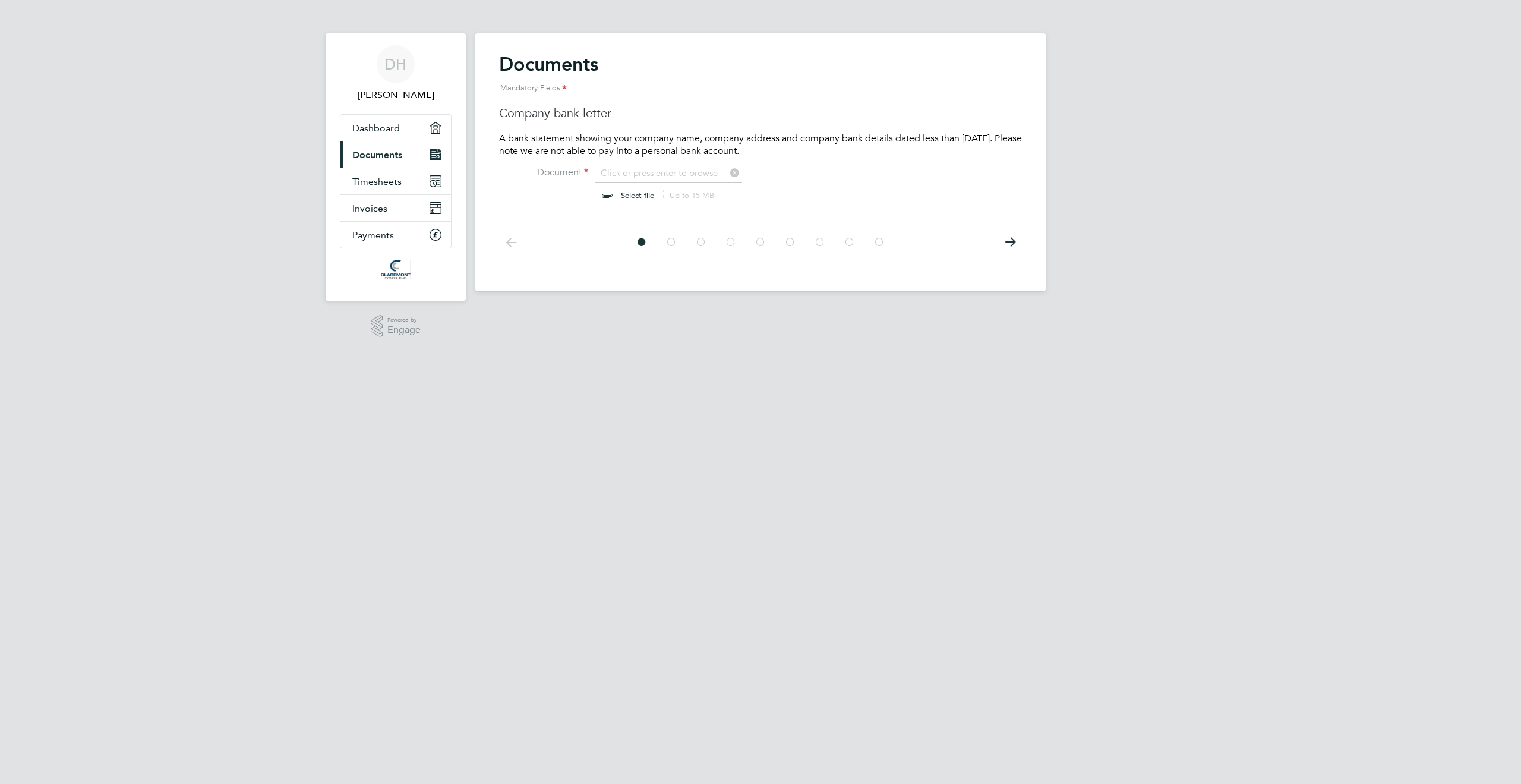
click at [512, 245] on icon at bounding box center [511, 242] width 24 height 27
click at [1013, 239] on icon at bounding box center [1010, 242] width 24 height 27
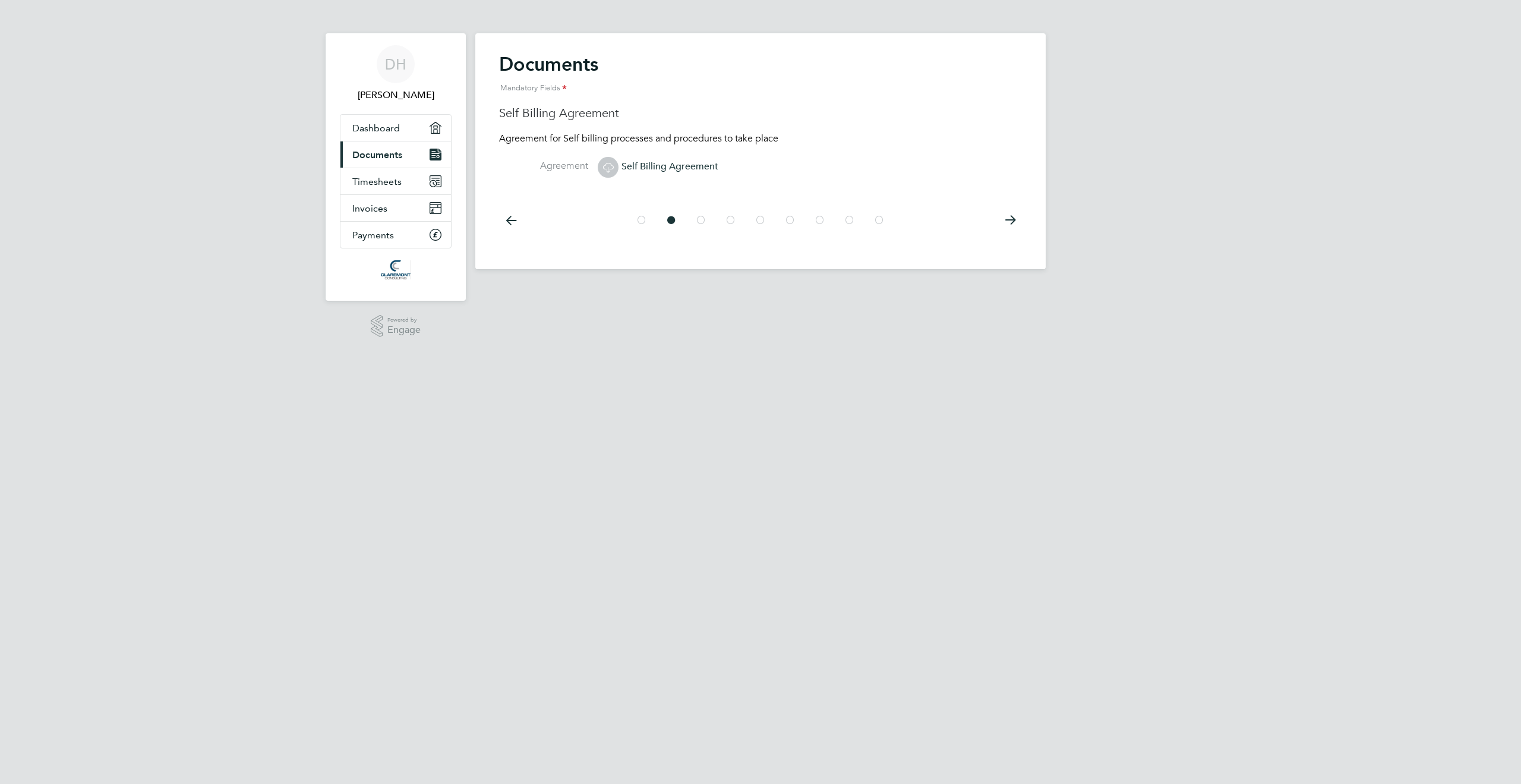
click at [1013, 239] on div at bounding box center [760, 219] width 523 height 53
click at [1011, 217] on icon at bounding box center [1010, 219] width 24 height 27
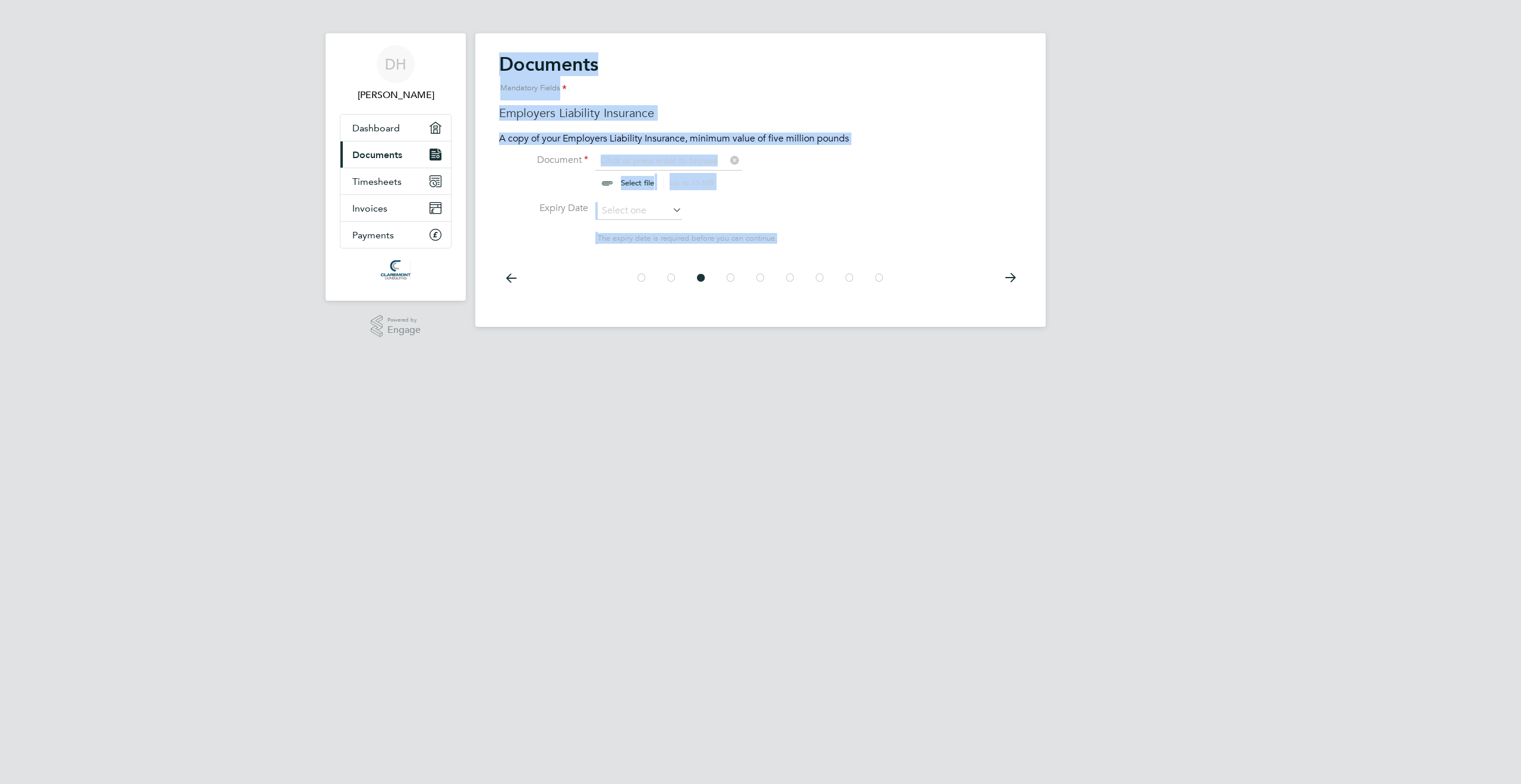
scroll to position [16, 147]
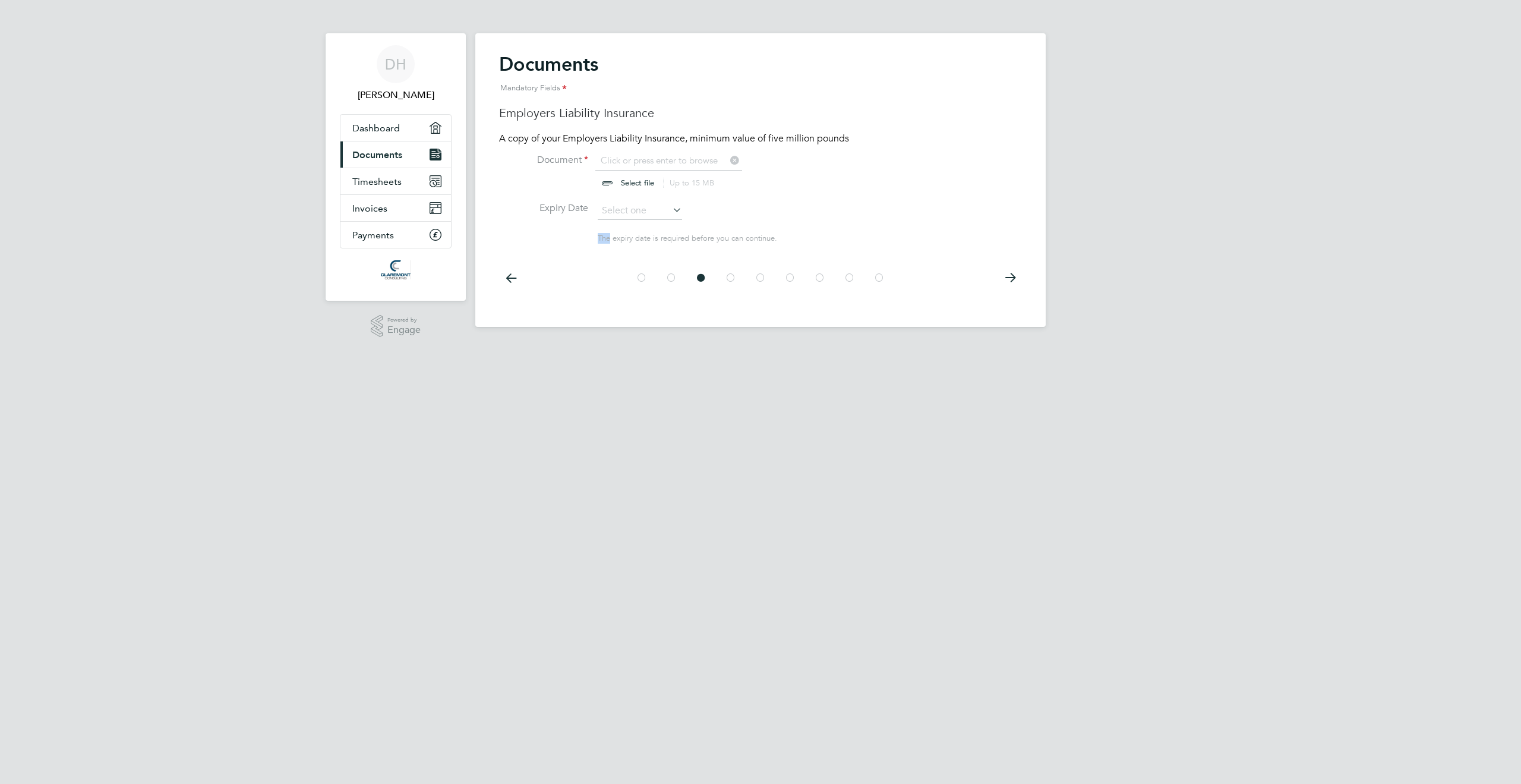
click at [1105, 233] on div "DH [PERSON_NAME] Applications: Dashboard Current page: Documents Timesheets Inv…" at bounding box center [760, 173] width 1521 height 346
click at [702, 160] on input "file" at bounding box center [649, 172] width 187 height 35
type input "C:\fakepath\Employers Liability Certificate - KCI-25-28563.pdf"
click at [610, 206] on input at bounding box center [640, 211] width 84 height 18
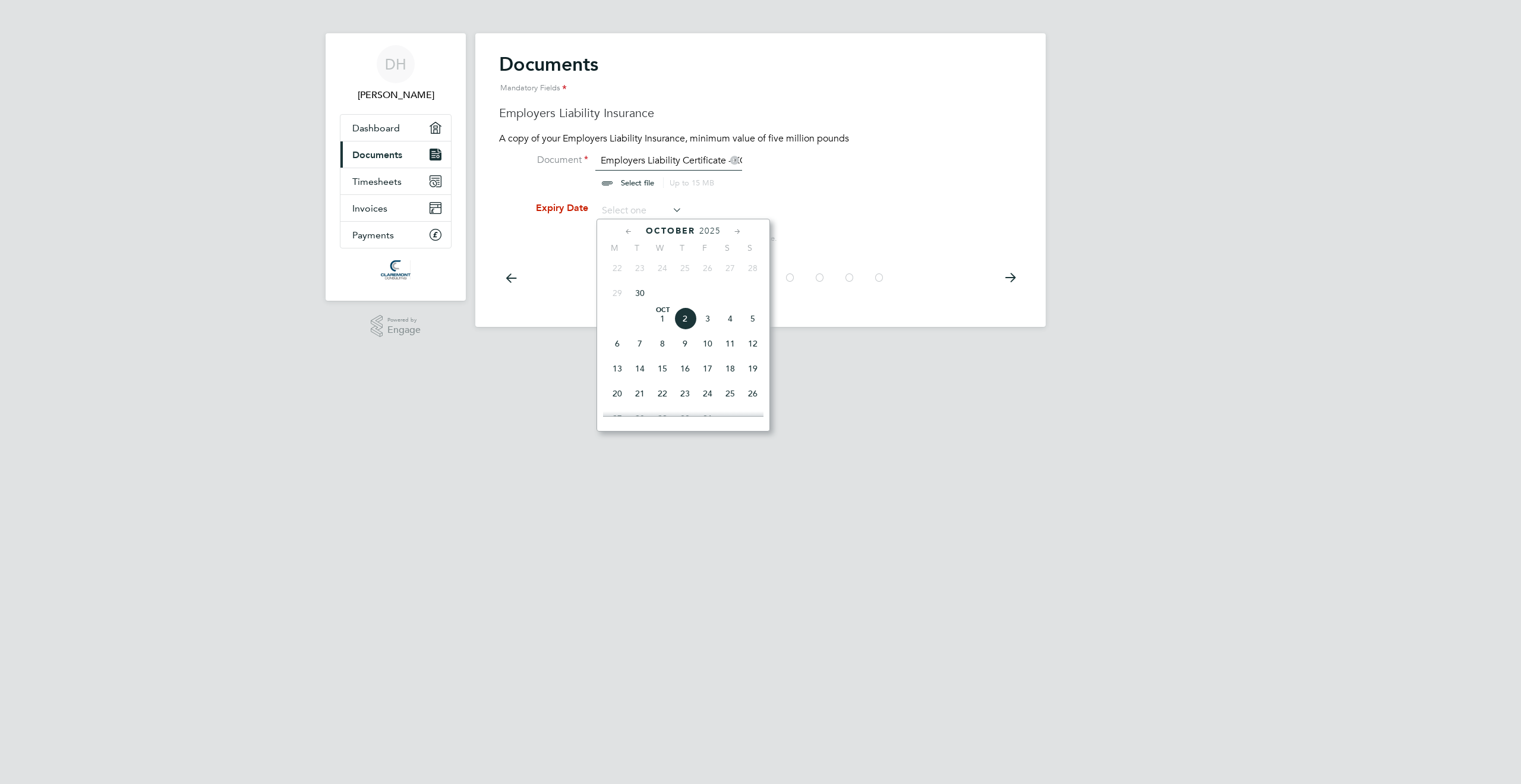
click at [735, 231] on icon at bounding box center [737, 231] width 11 height 13
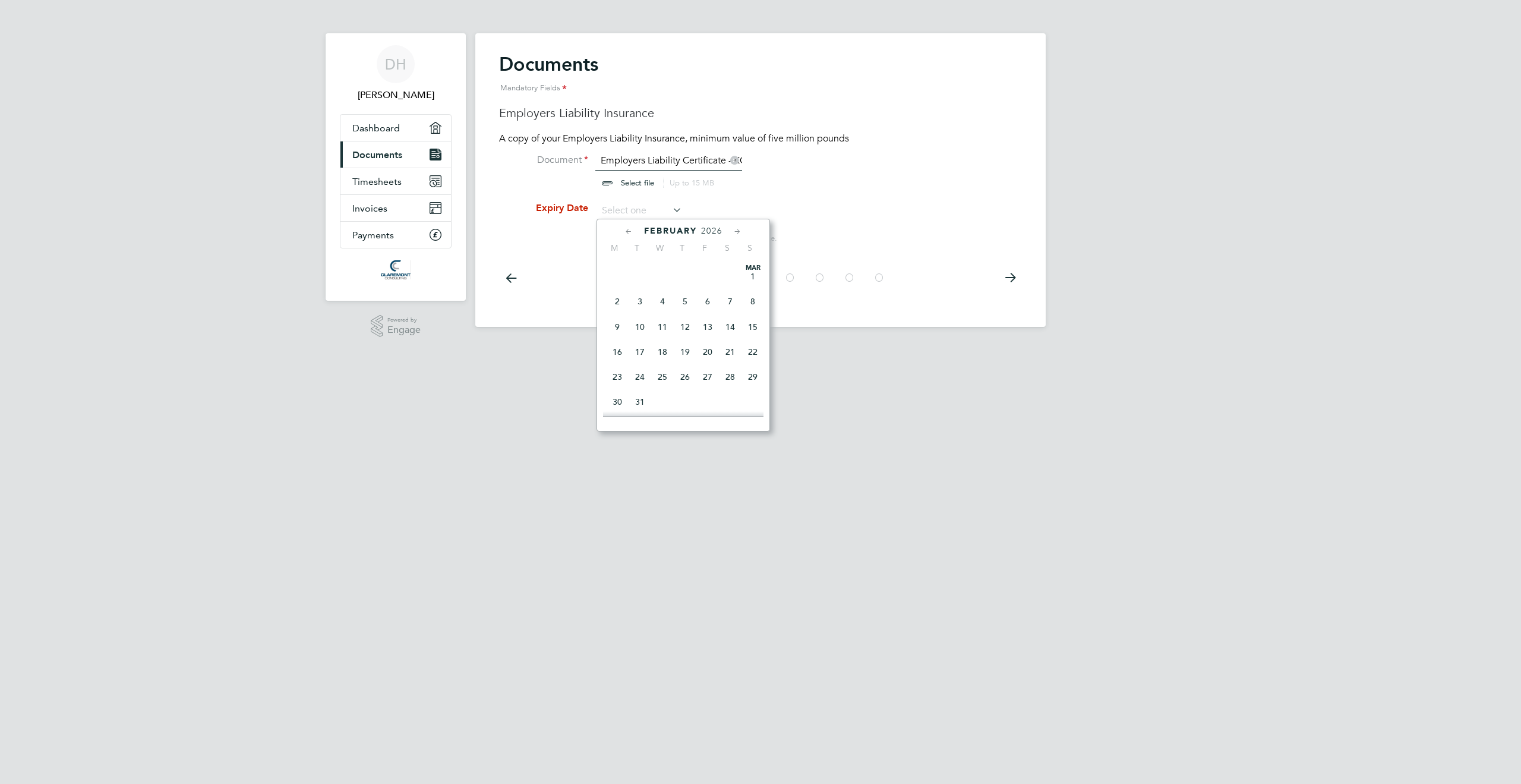
click at [735, 231] on icon at bounding box center [737, 231] width 11 height 13
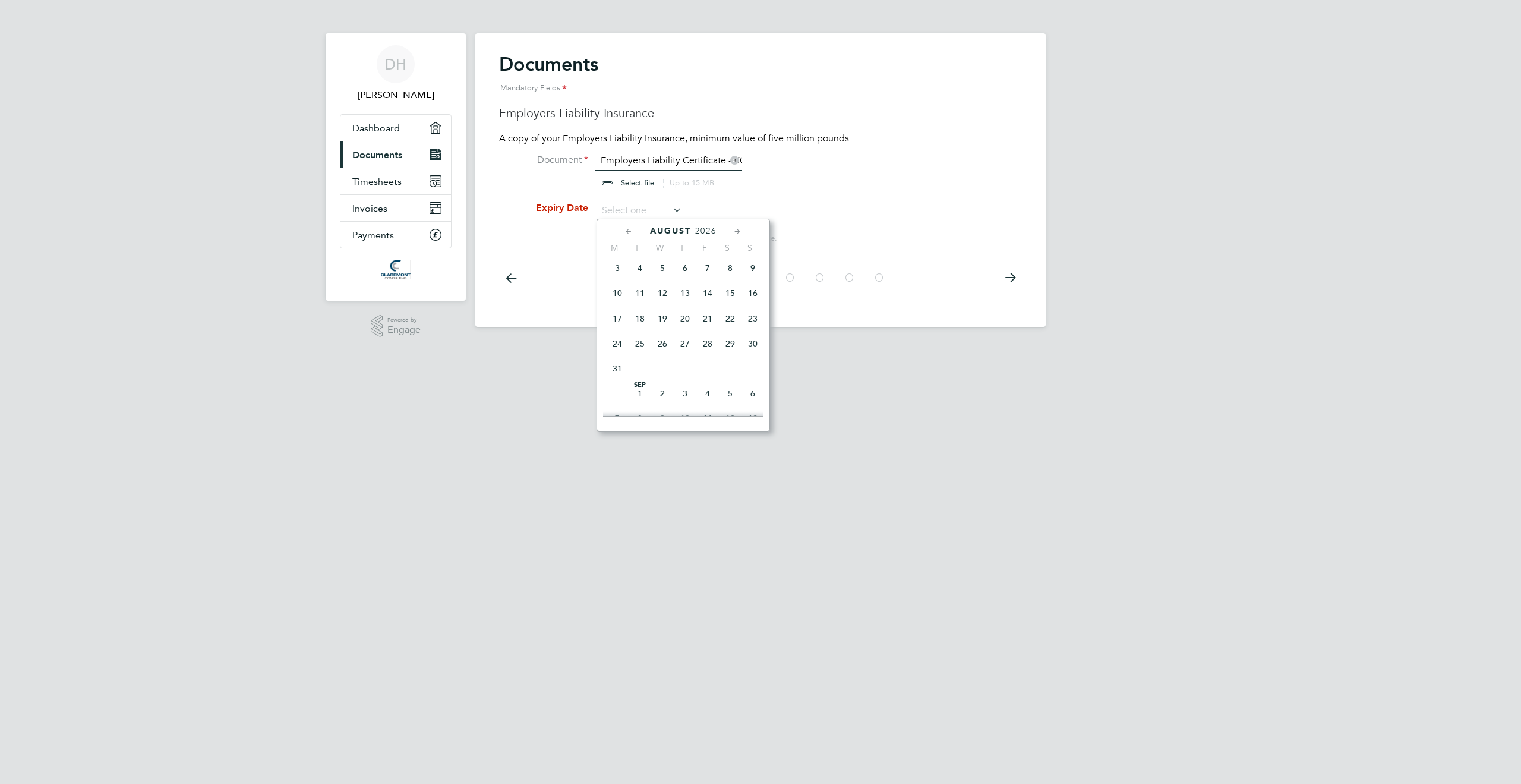
click at [735, 231] on icon at bounding box center [737, 231] width 11 height 13
click at [616, 299] on span "5" at bounding box center [617, 287] width 23 height 23
type input "[DATE]"
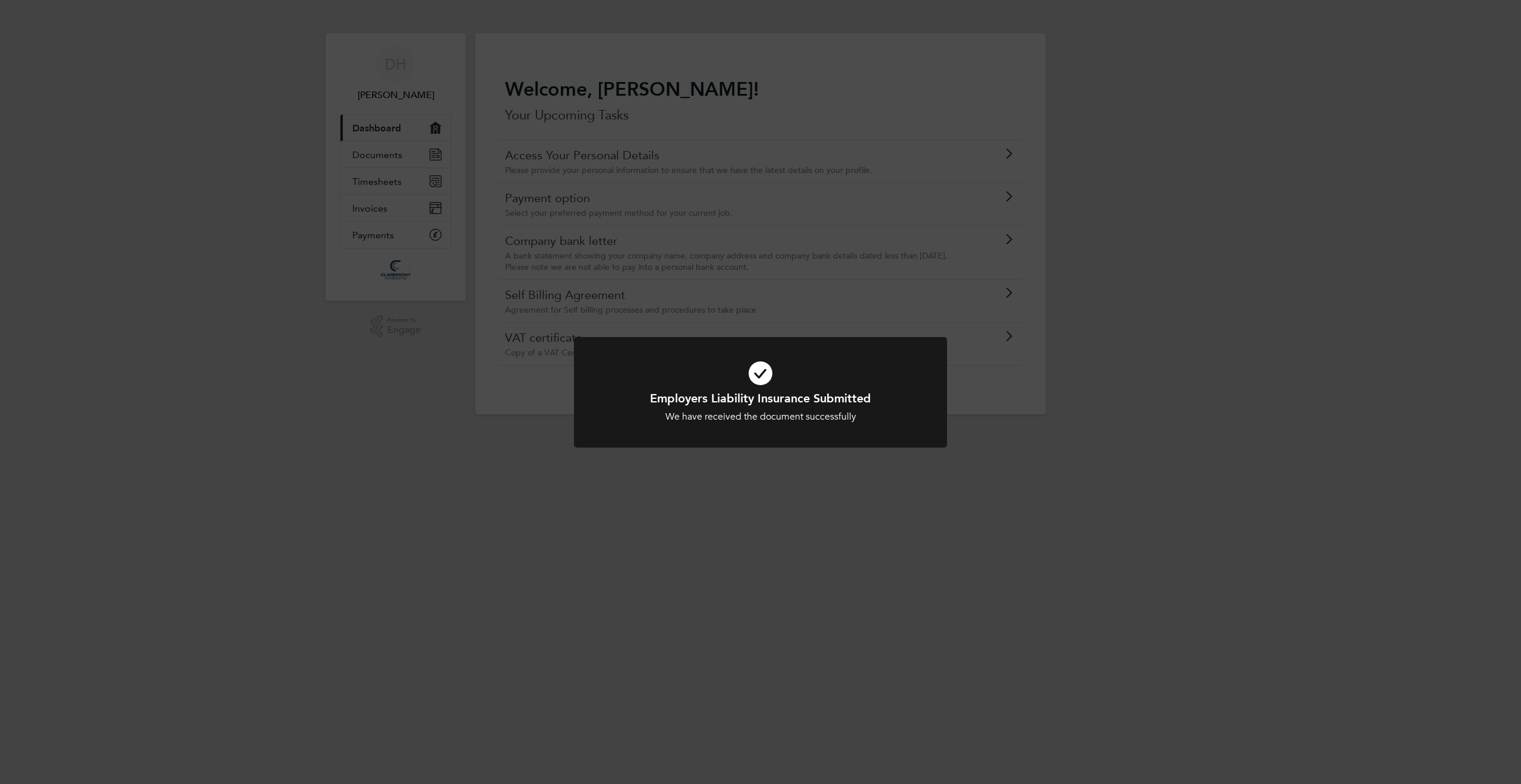
click at [1179, 294] on div "Employers Liability Insurance Submitted We have received the document successfu…" at bounding box center [760, 392] width 1521 height 784
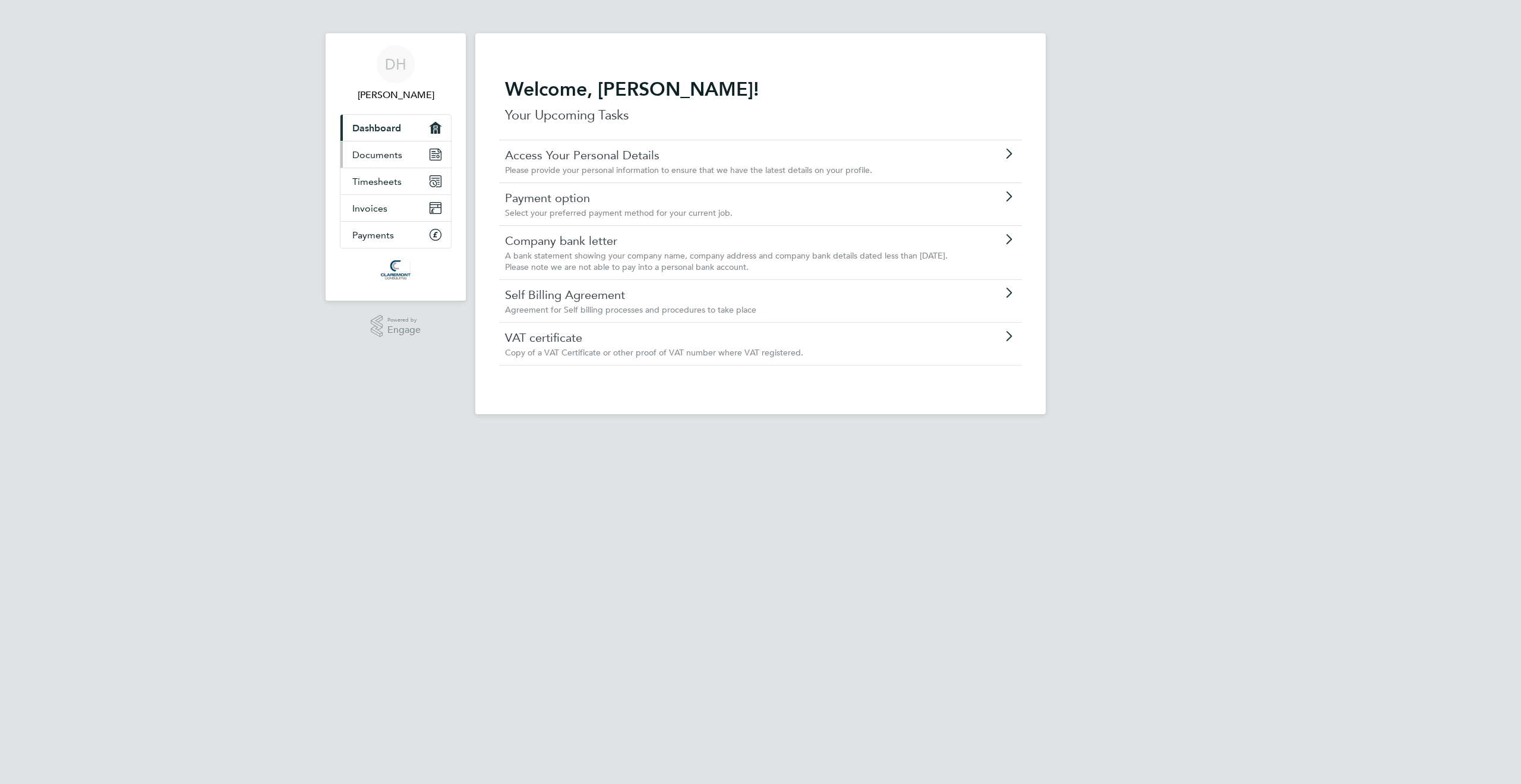
click at [364, 157] on span "Documents" at bounding box center [377, 154] width 50 height 11
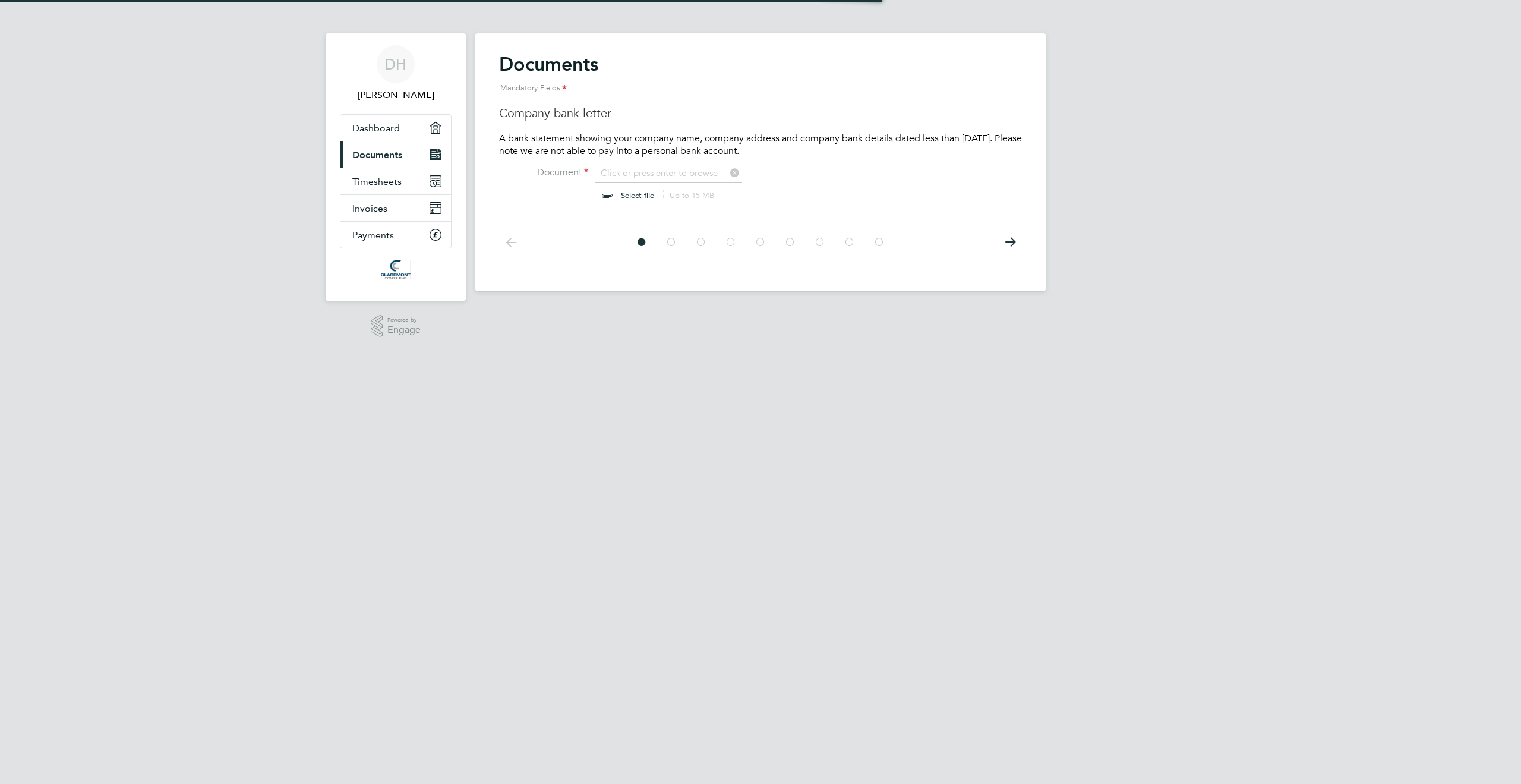
scroll to position [16, 147]
click at [671, 239] on icon at bounding box center [671, 242] width 12 height 27
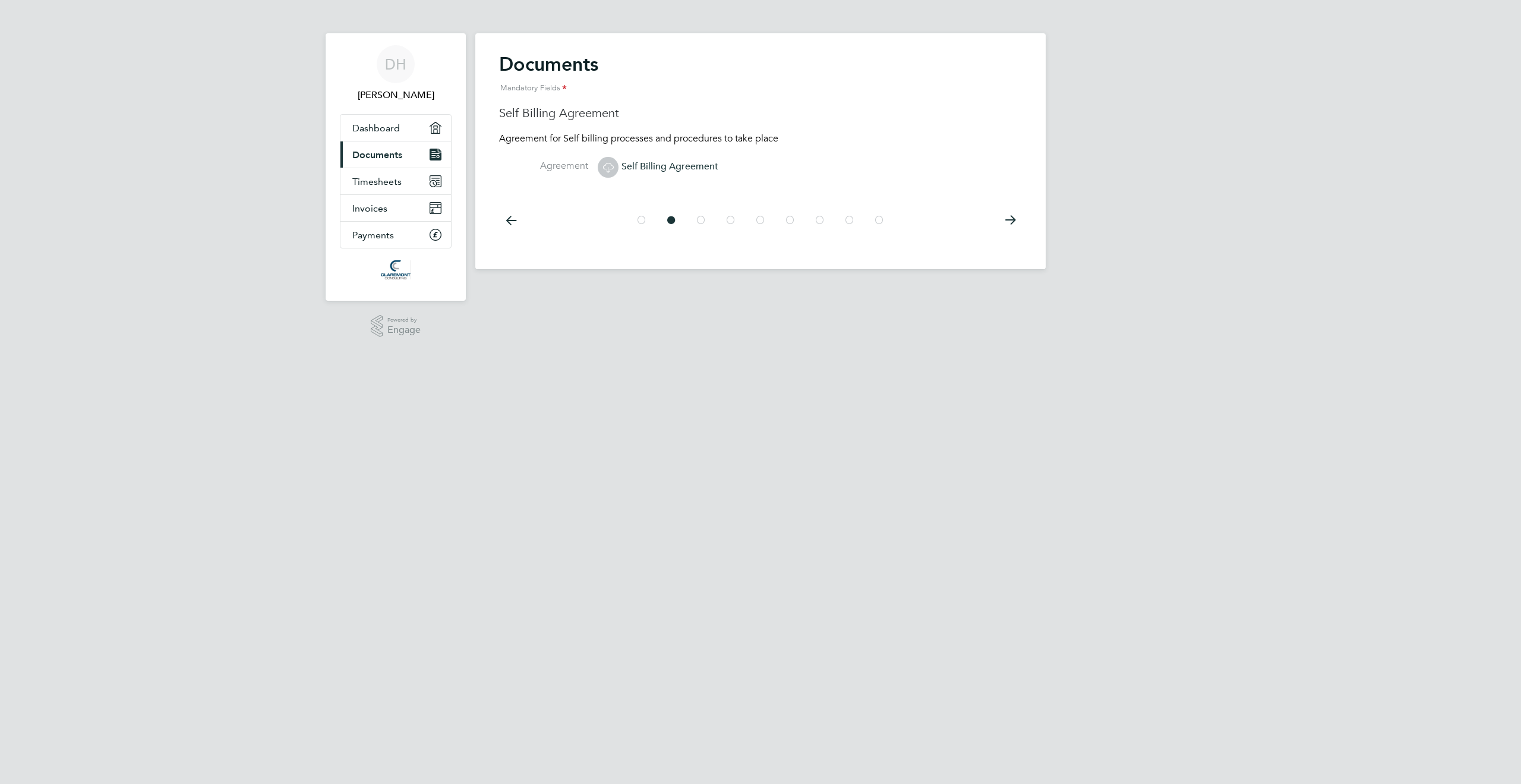
click at [704, 222] on icon at bounding box center [702, 219] width 12 height 27
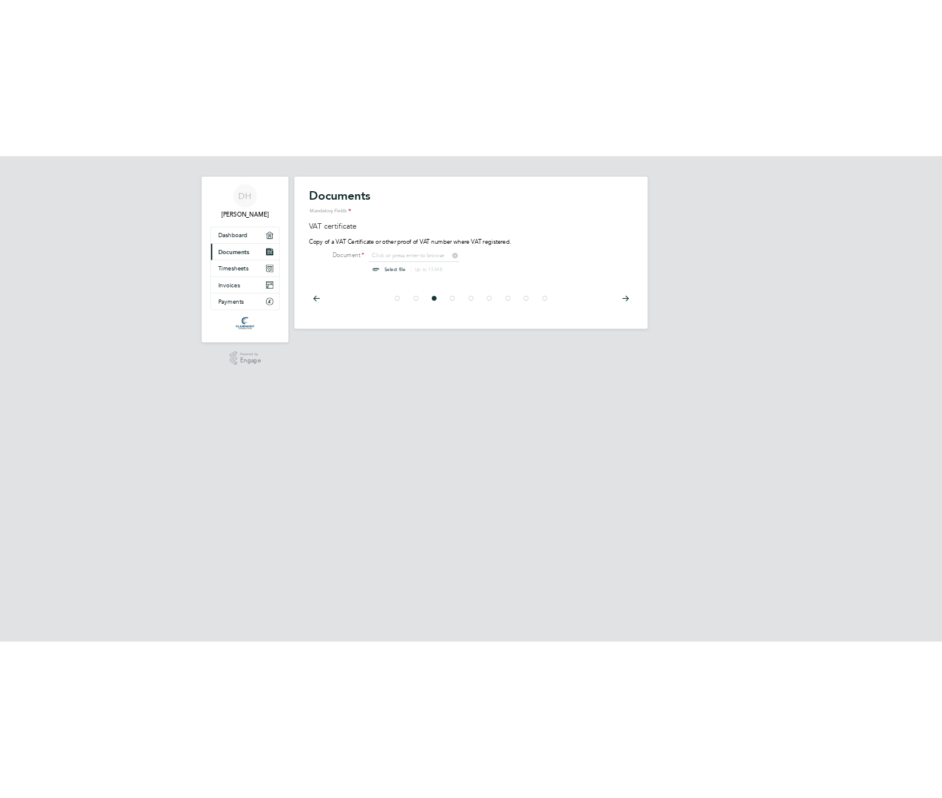
scroll to position [16, 150]
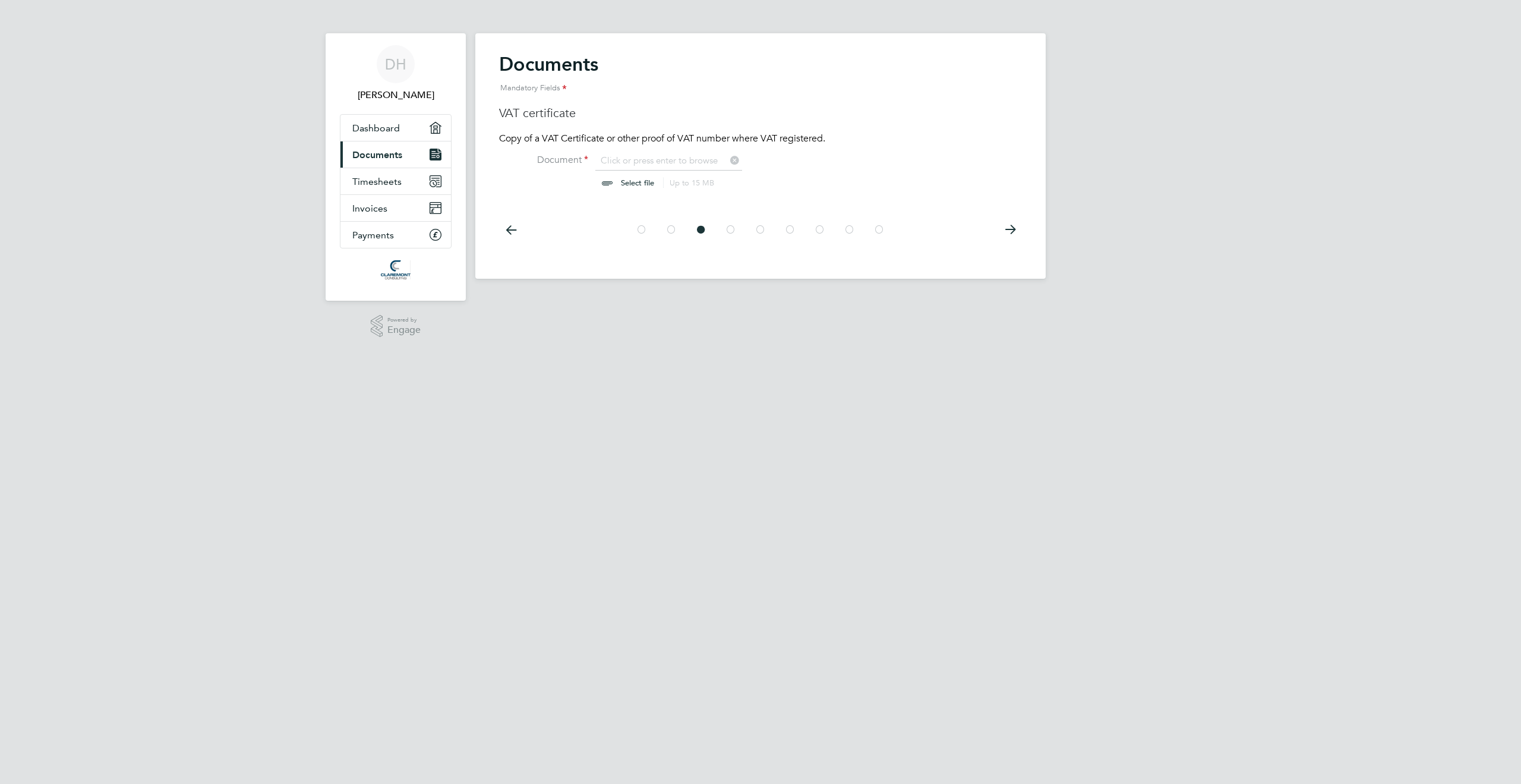
click at [729, 228] on icon at bounding box center [731, 229] width 12 height 27
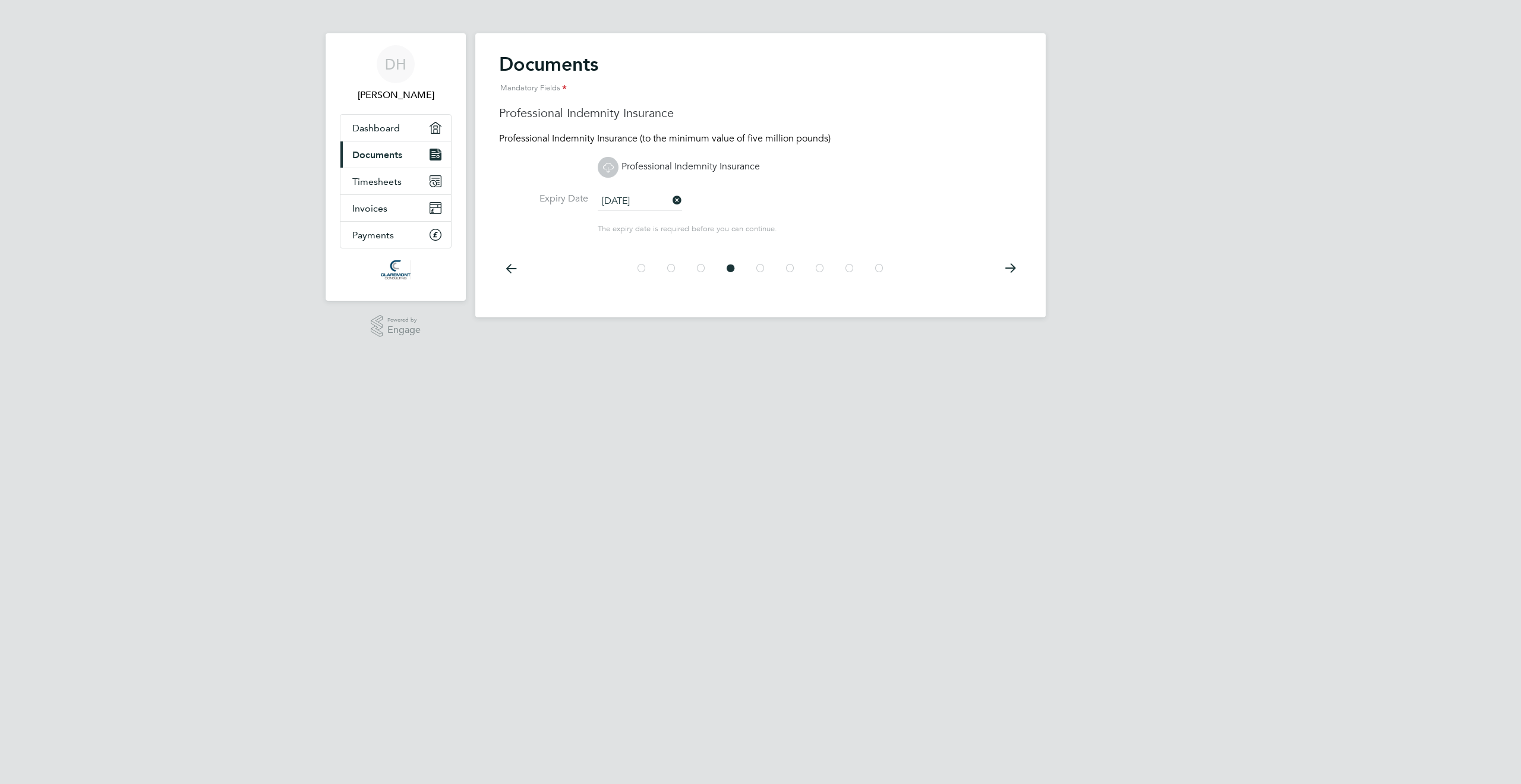
click at [699, 264] on icon at bounding box center [702, 267] width 12 height 27
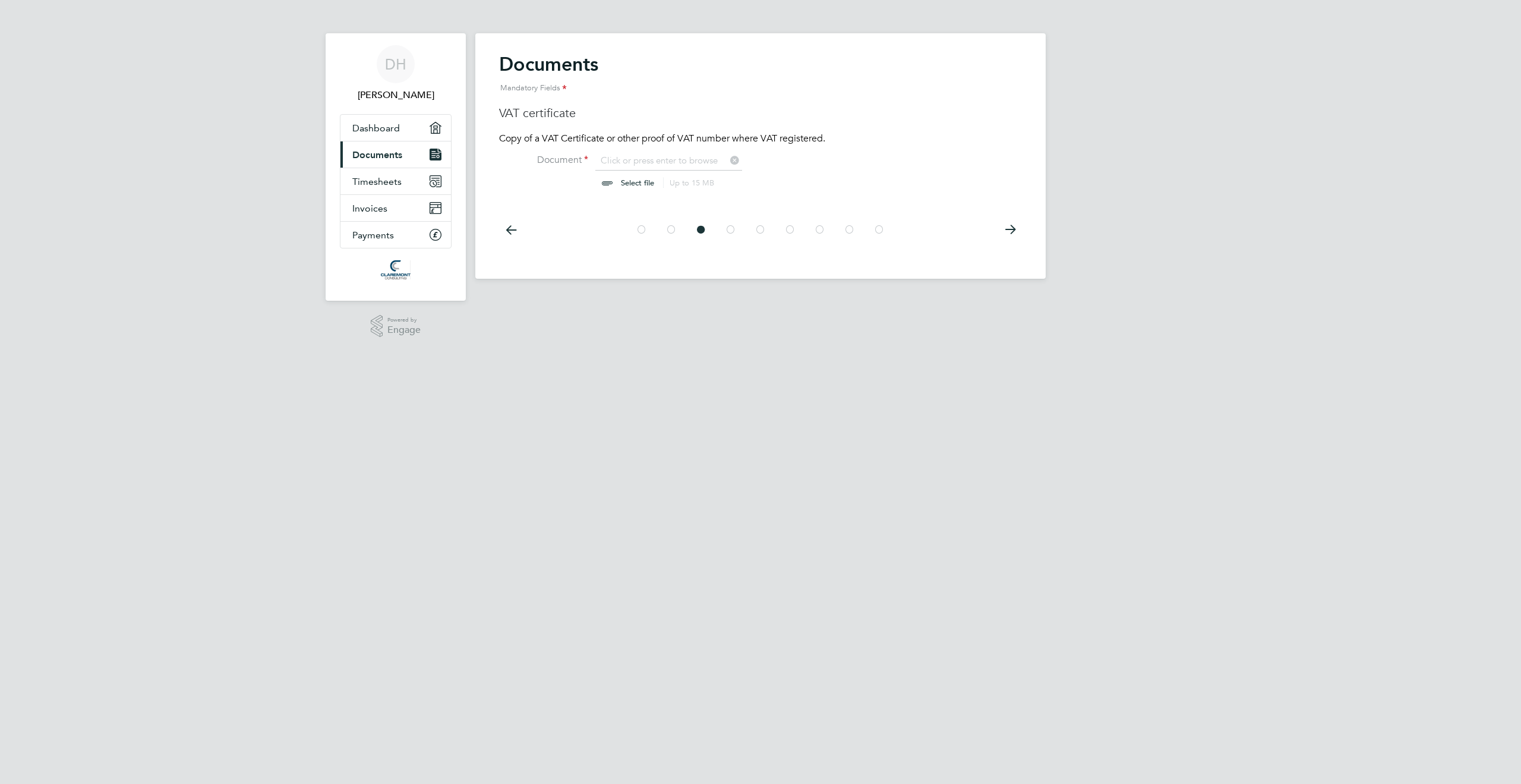
click at [733, 228] on icon at bounding box center [731, 229] width 12 height 27
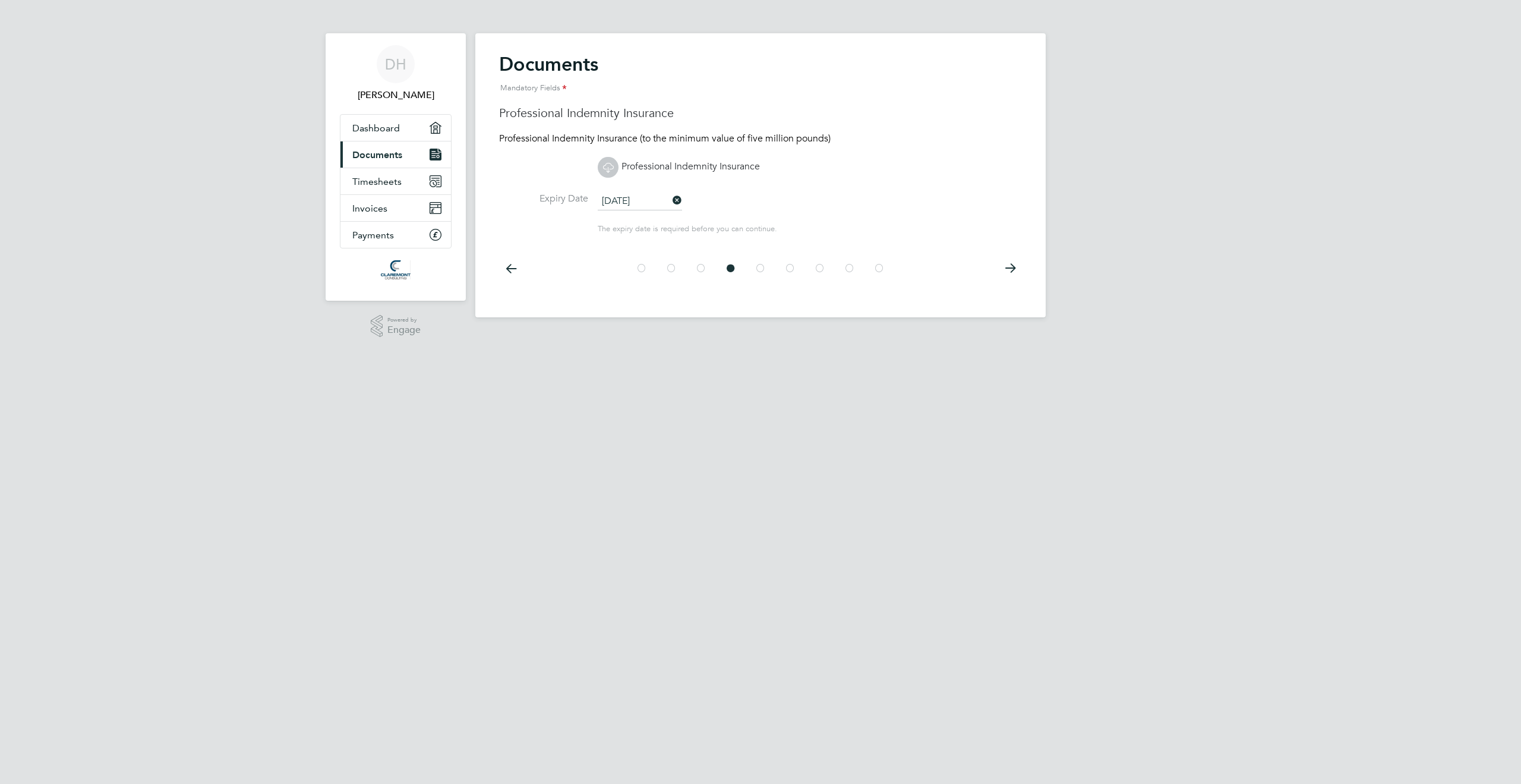
click at [761, 265] on icon at bounding box center [760, 267] width 12 height 27
click at [789, 266] on icon at bounding box center [790, 267] width 12 height 27
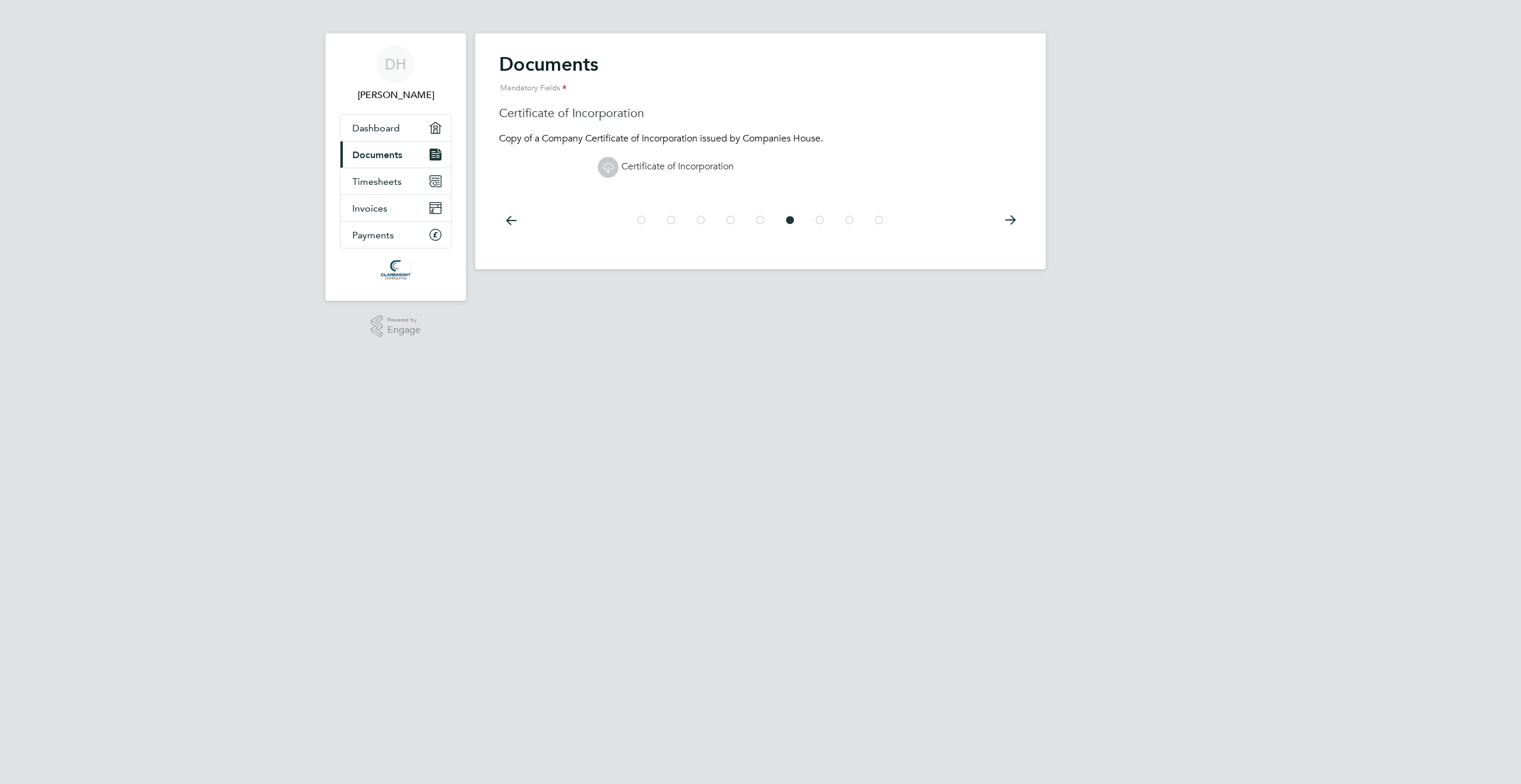
click at [820, 226] on icon at bounding box center [820, 219] width 12 height 27
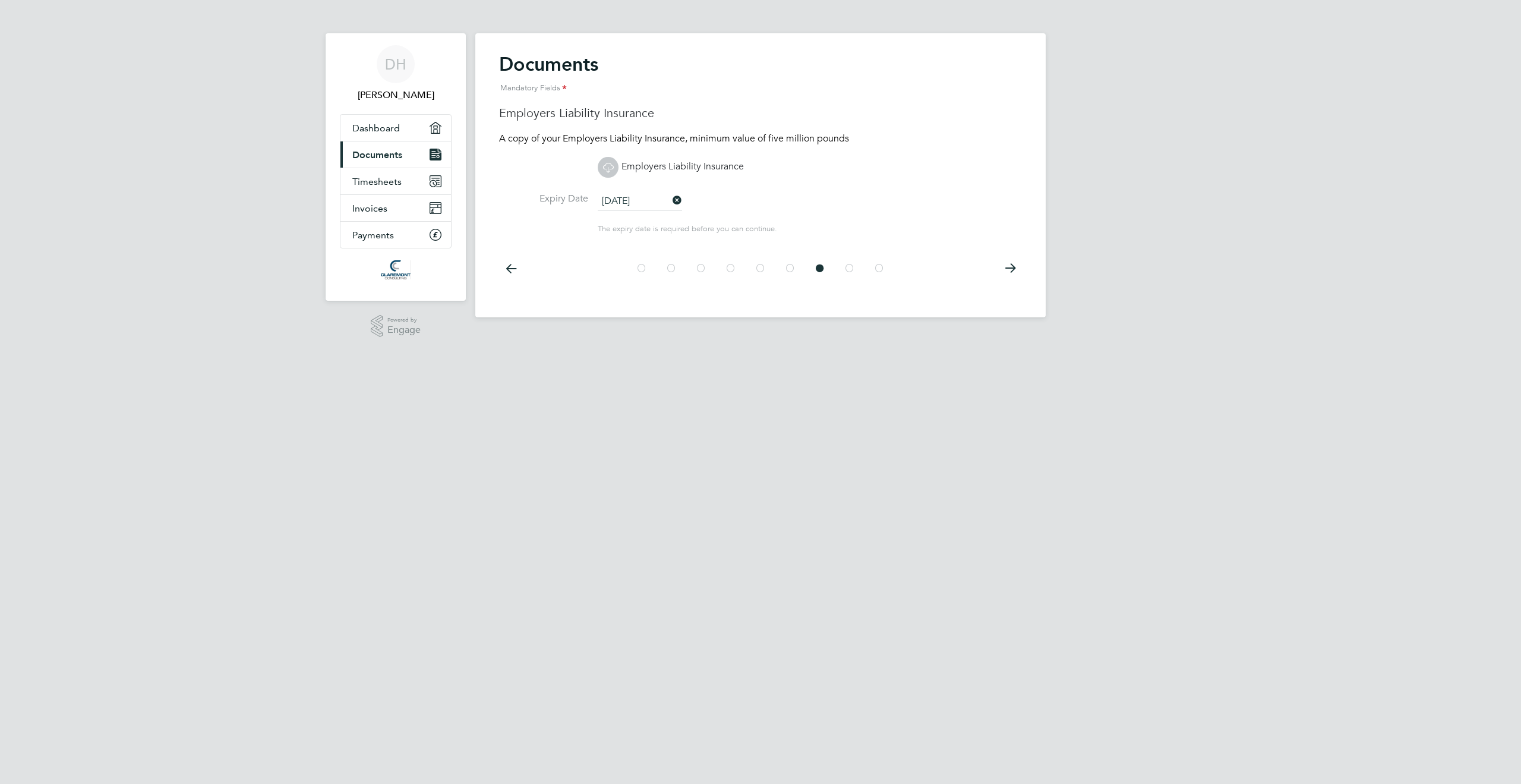
click at [843, 264] on div at bounding box center [760, 267] width 267 height 27
click at [854, 265] on icon at bounding box center [850, 267] width 12 height 27
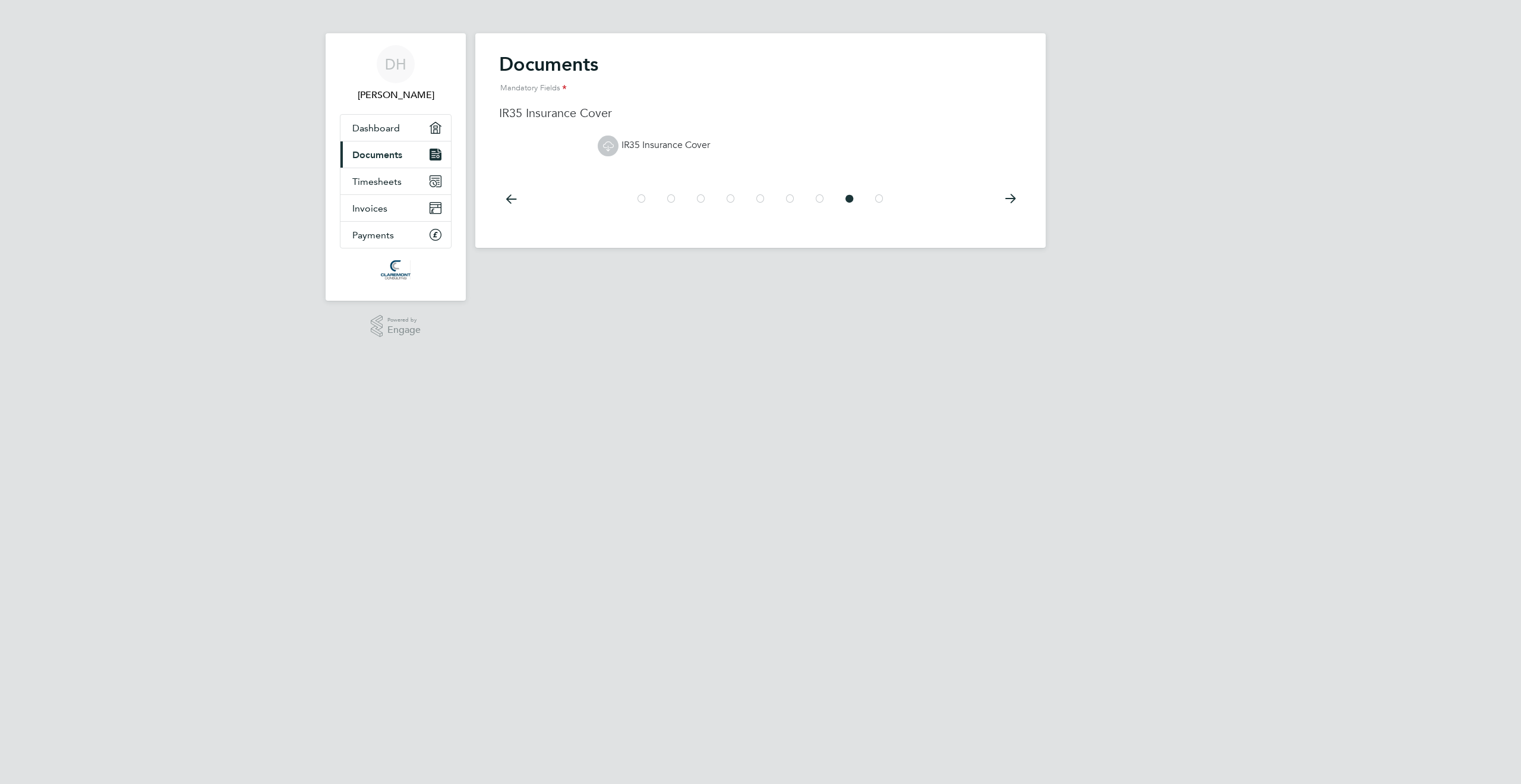
click at [877, 201] on icon at bounding box center [879, 198] width 12 height 27
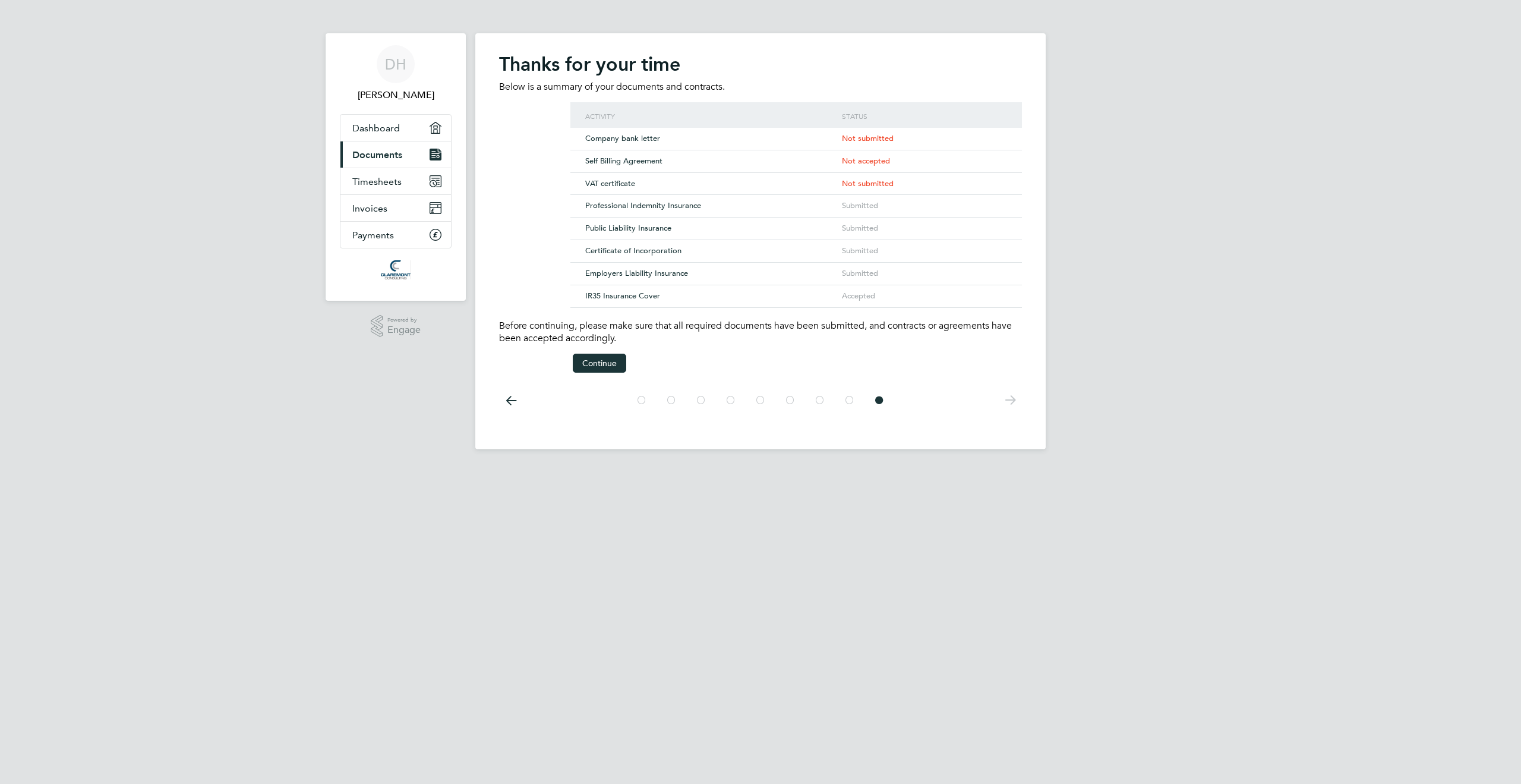
click at [642, 390] on icon at bounding box center [642, 400] width 12 height 27
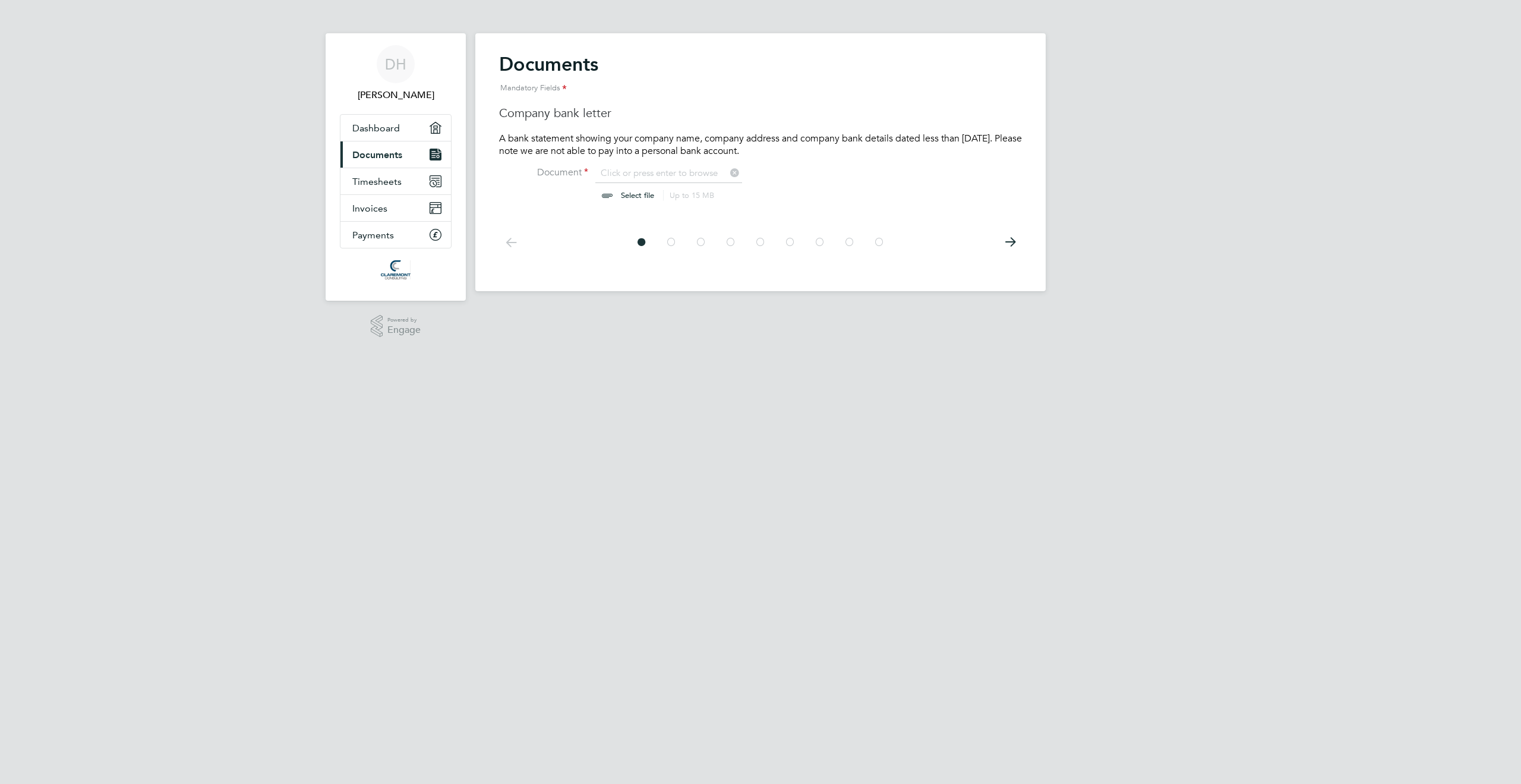
click at [673, 245] on icon at bounding box center [671, 242] width 12 height 27
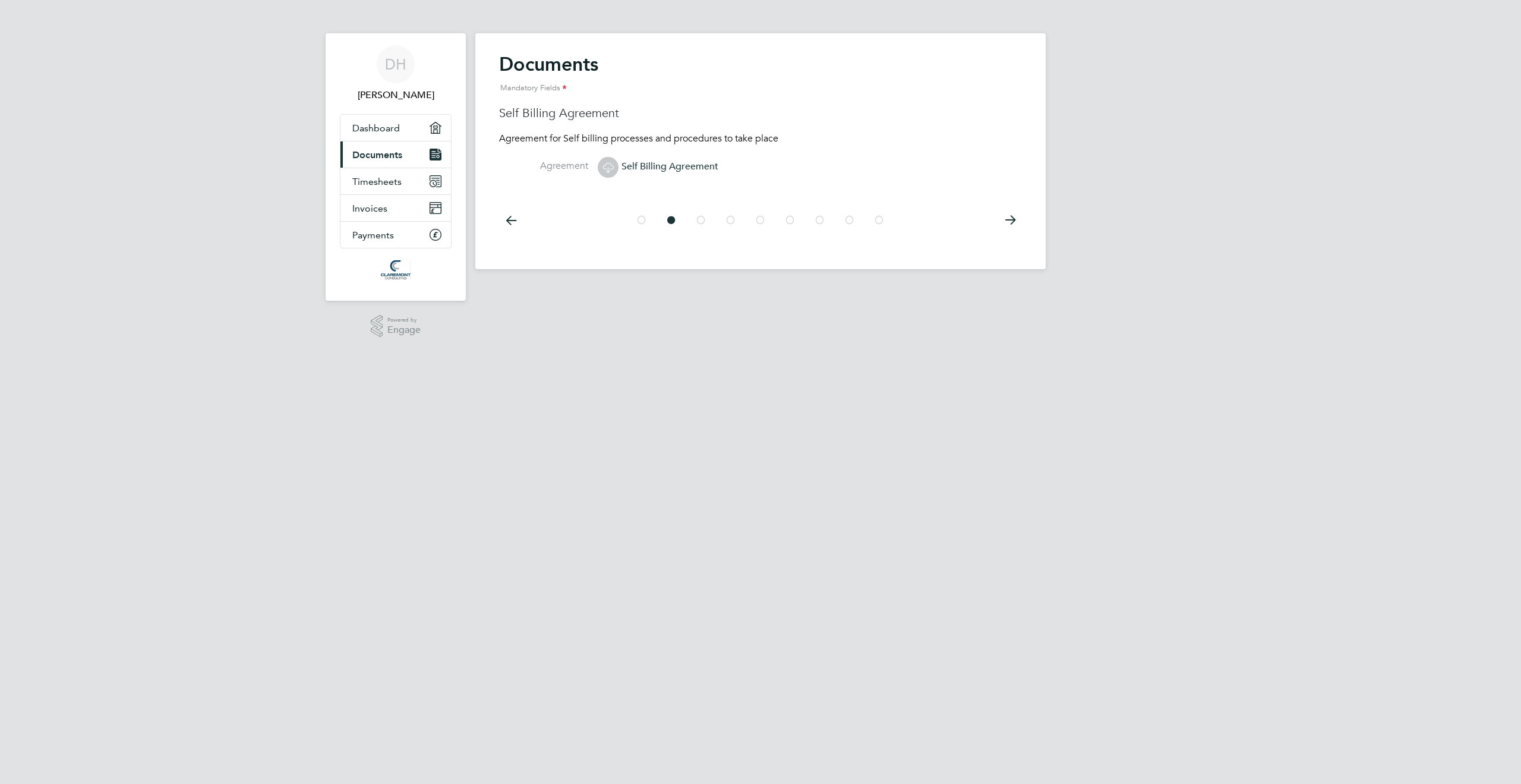
click at [702, 224] on icon at bounding box center [702, 219] width 12 height 27
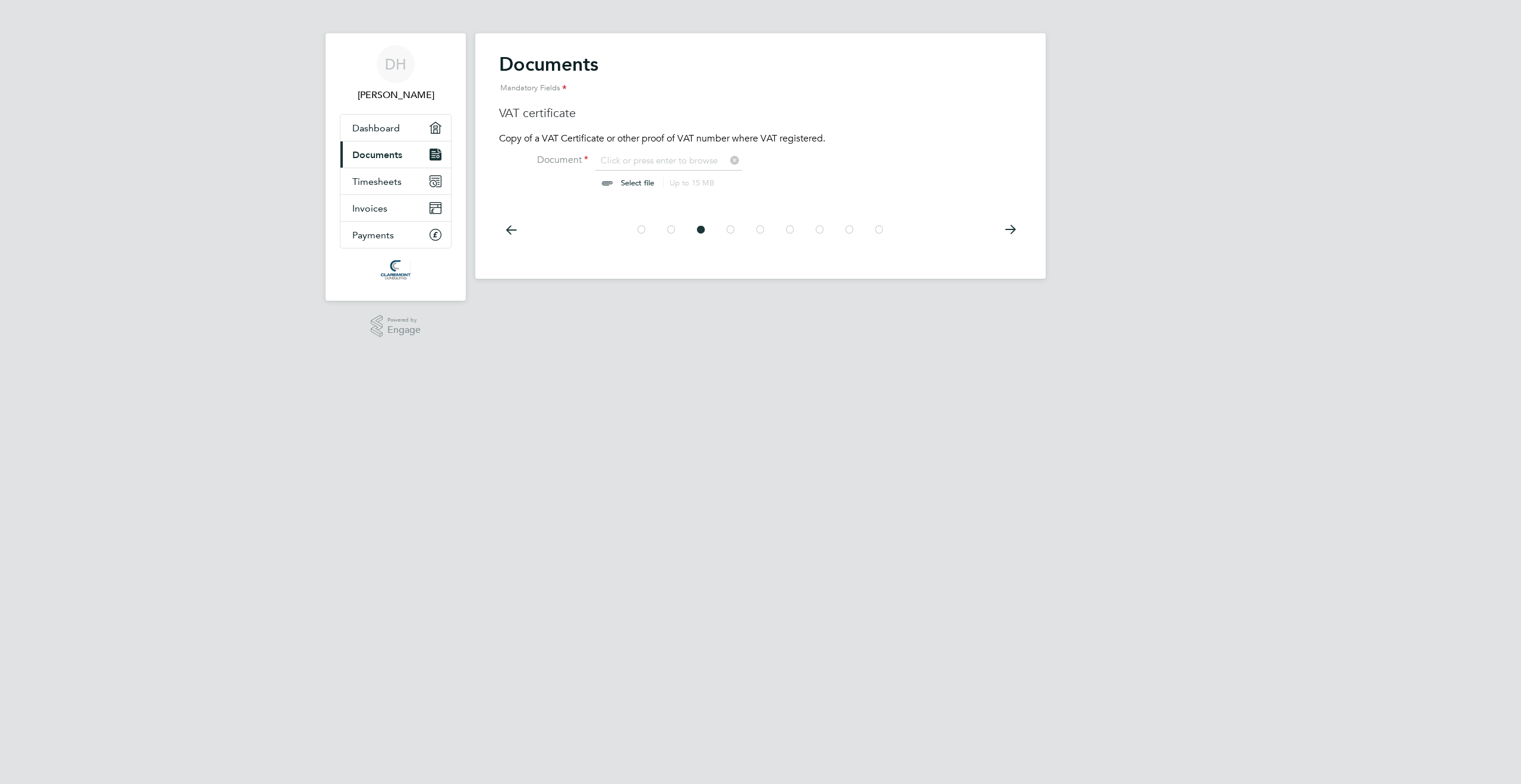
click at [641, 226] on icon at bounding box center [642, 229] width 12 height 27
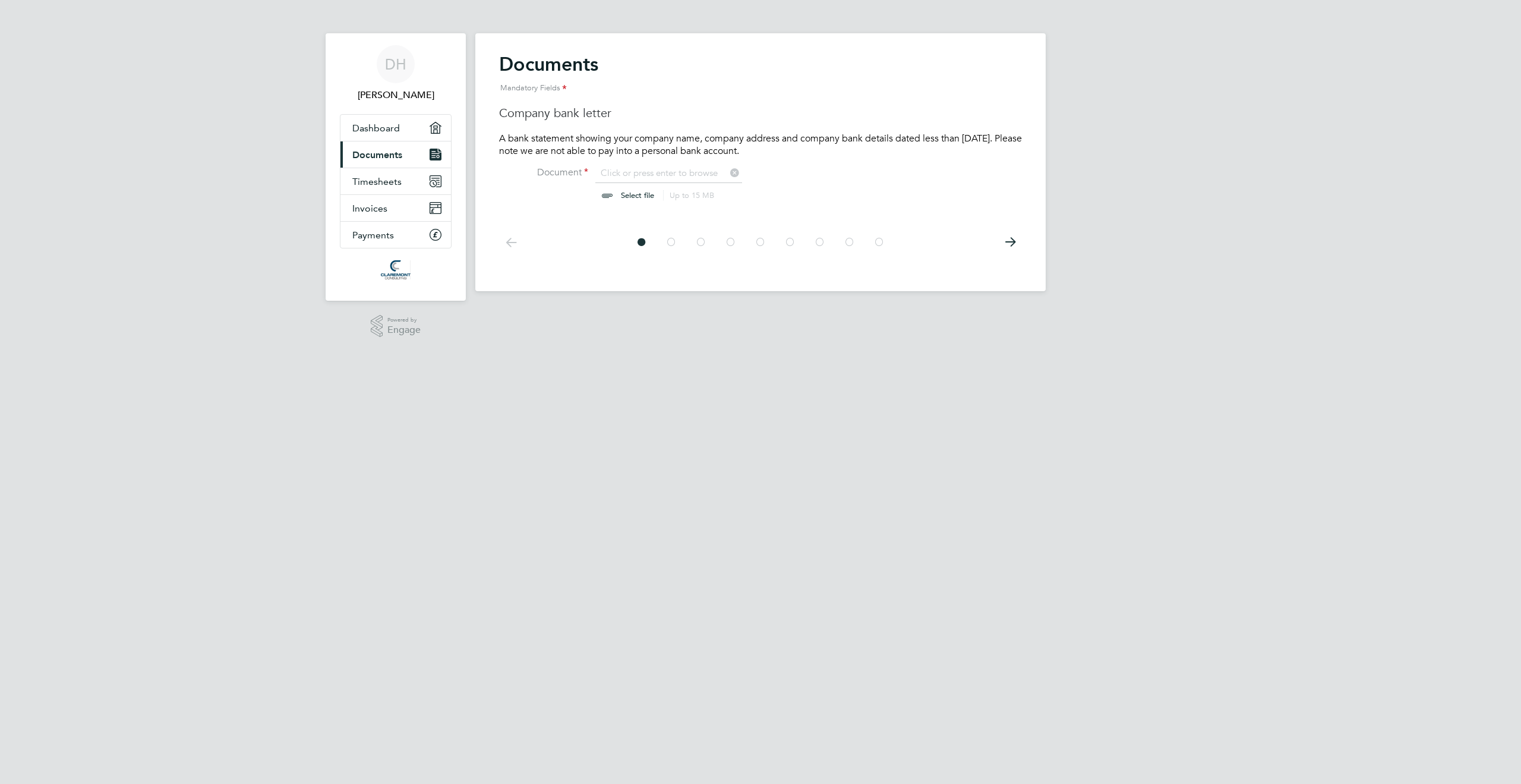
click at [670, 243] on icon at bounding box center [671, 242] width 12 height 27
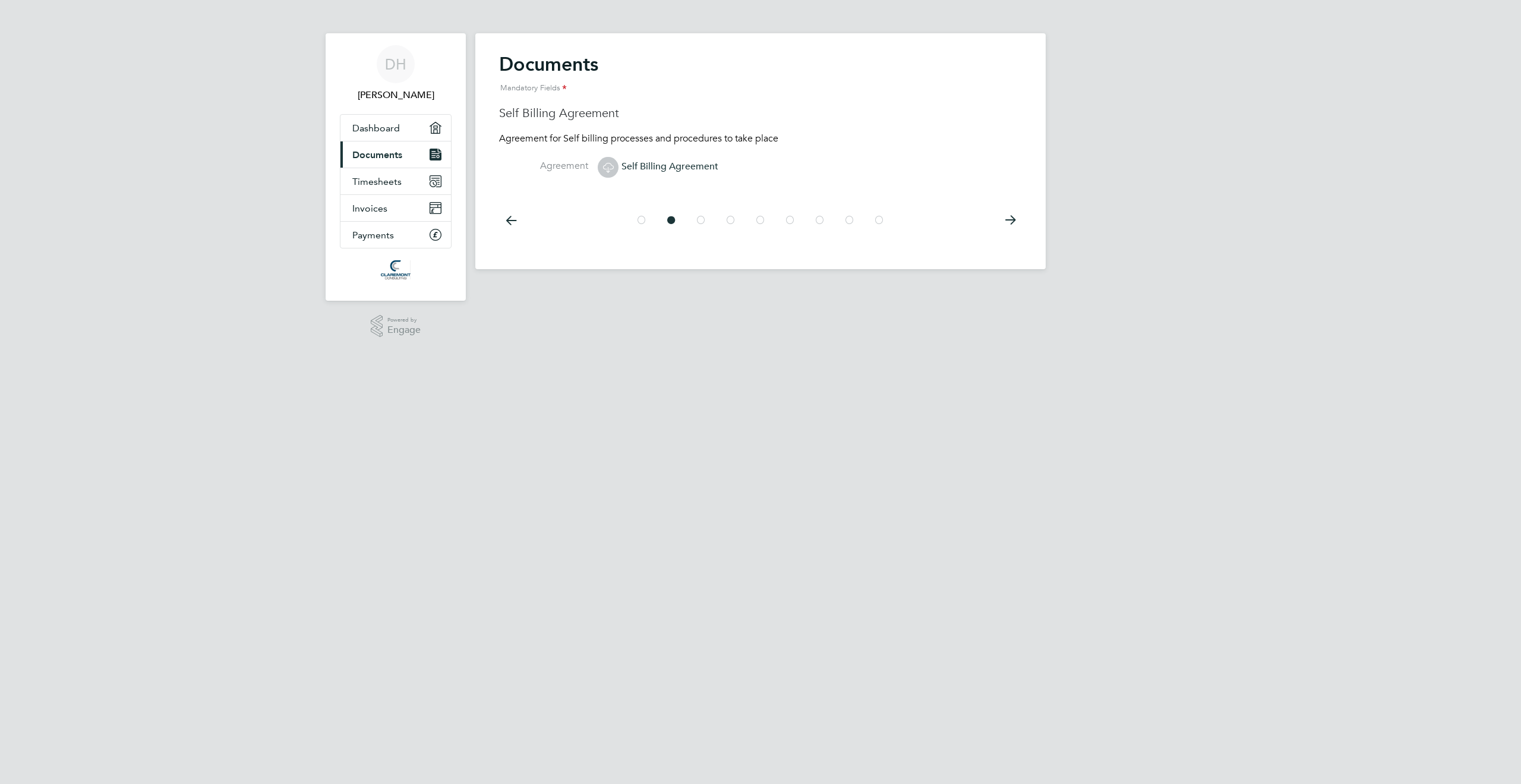
click at [704, 220] on icon at bounding box center [702, 219] width 12 height 27
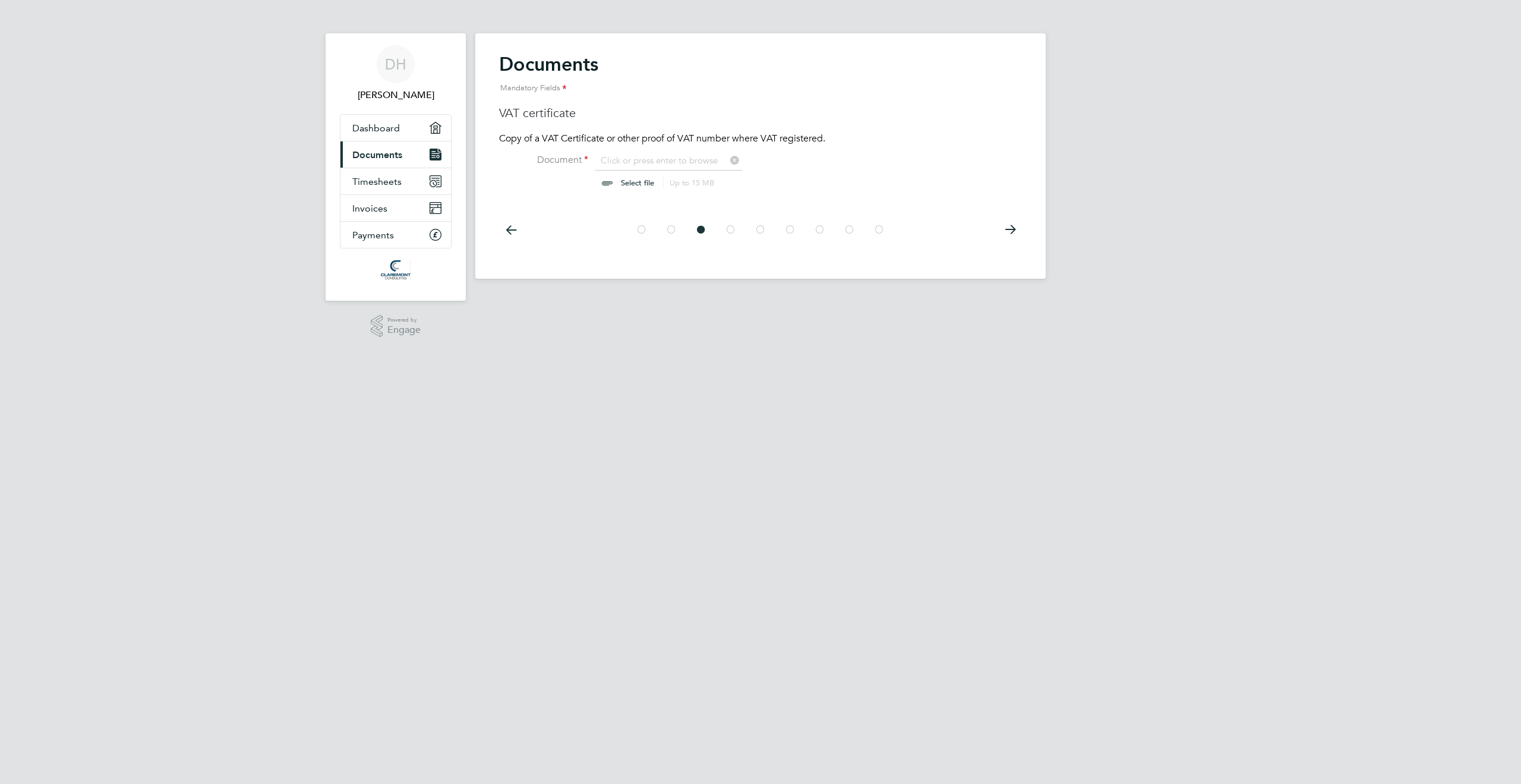
click at [730, 228] on icon at bounding box center [731, 229] width 12 height 27
